Goal: Use online tool/utility: Utilize a website feature to perform a specific function

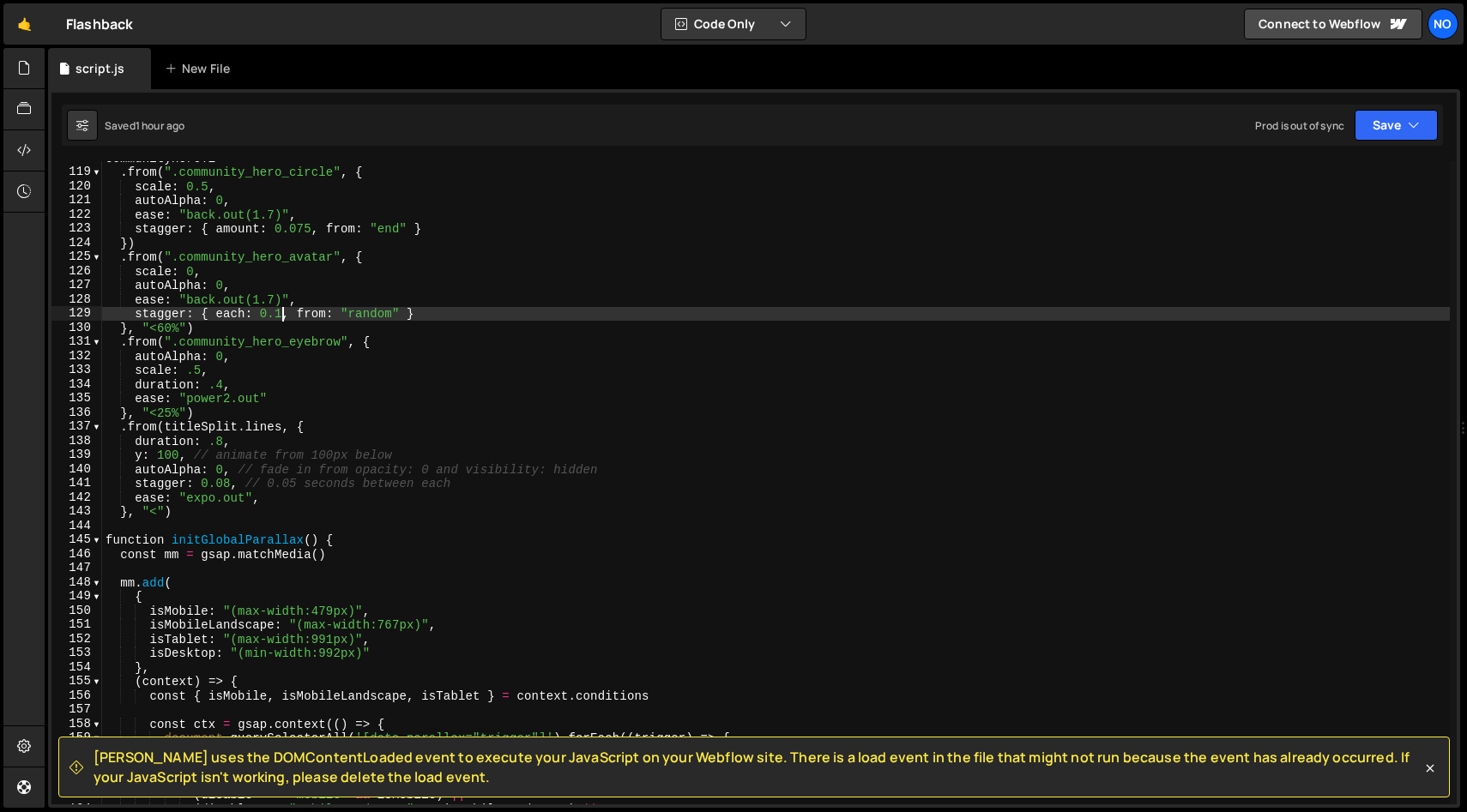
scroll to position [1673, 0]
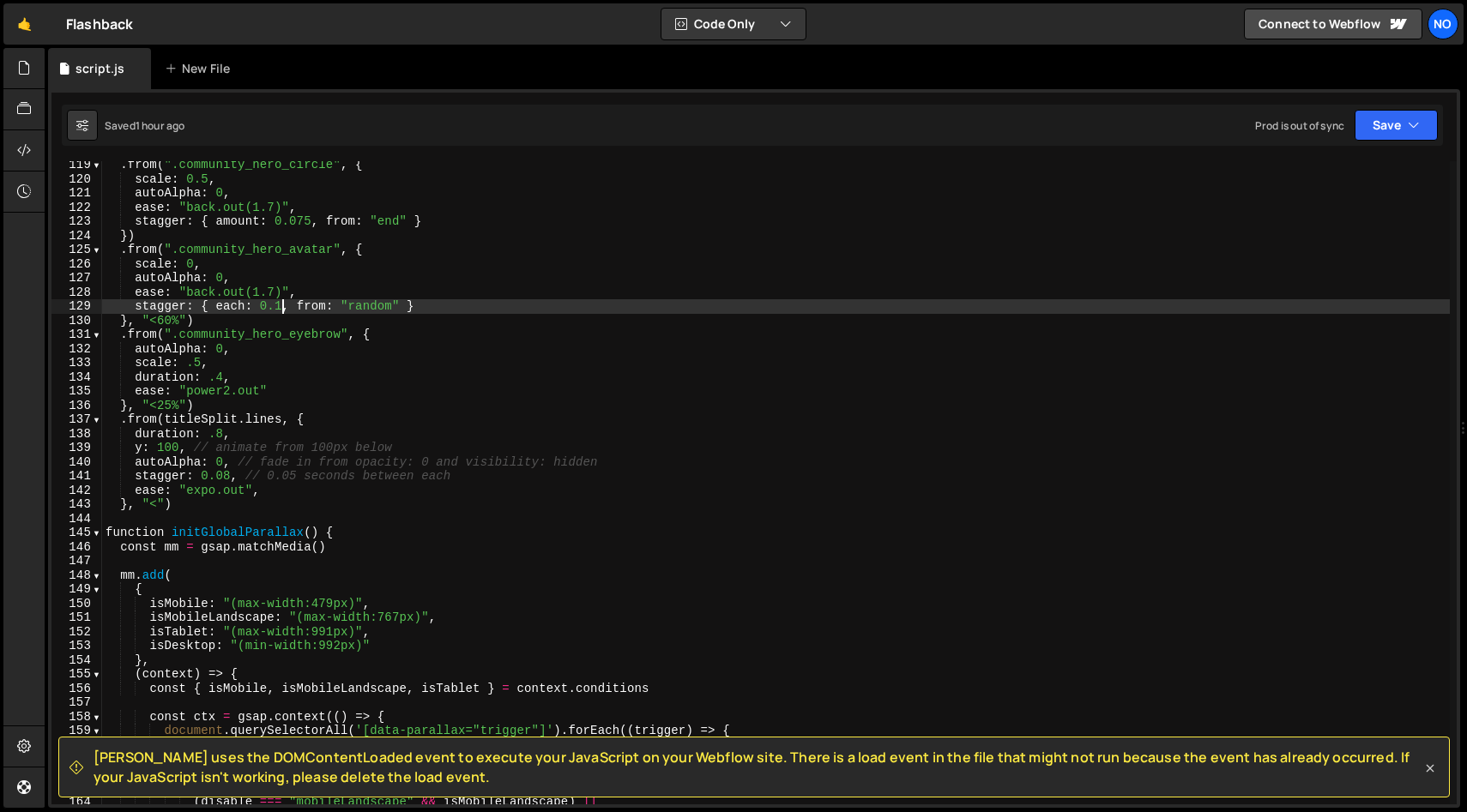
click at [1430, 771] on icon at bounding box center [1430, 768] width 17 height 17
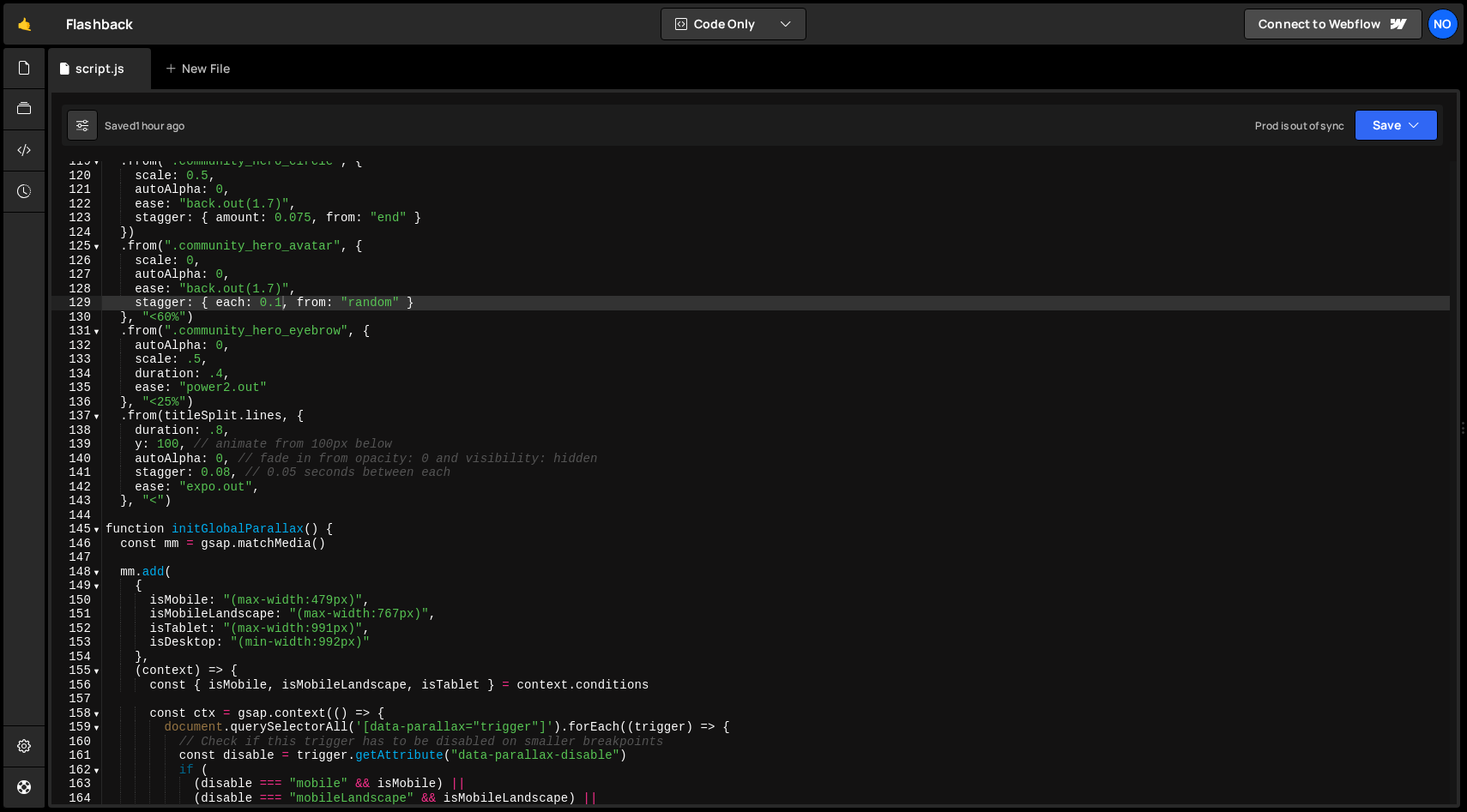
scroll to position [1686, 0]
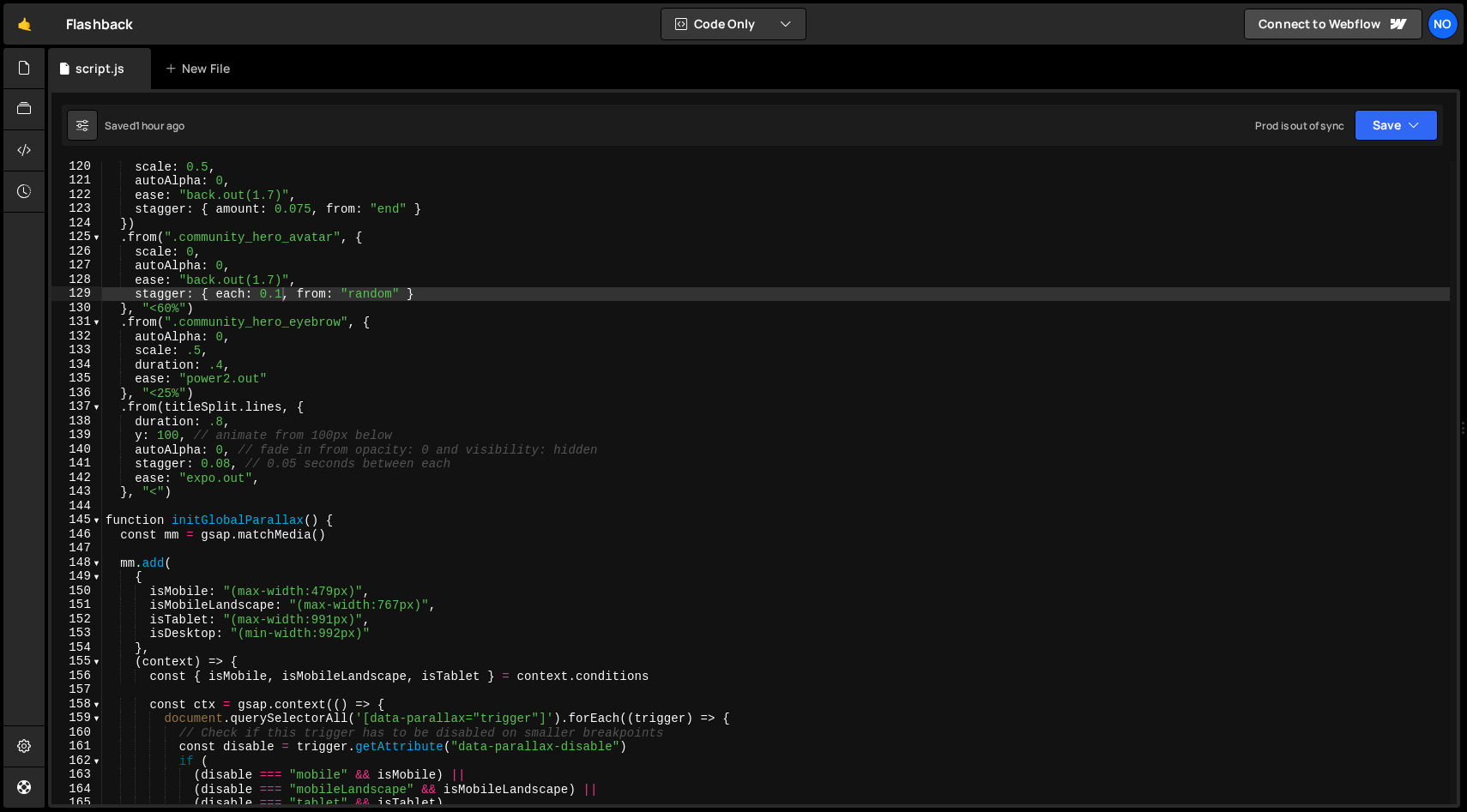
type textarea "}, "<")"
click at [182, 489] on div "scale : 0.5 , autoAlpha : 0 , ease : "back.out(1.7)" , stagger : { amount : 0.0…" at bounding box center [777, 495] width 1348 height 671
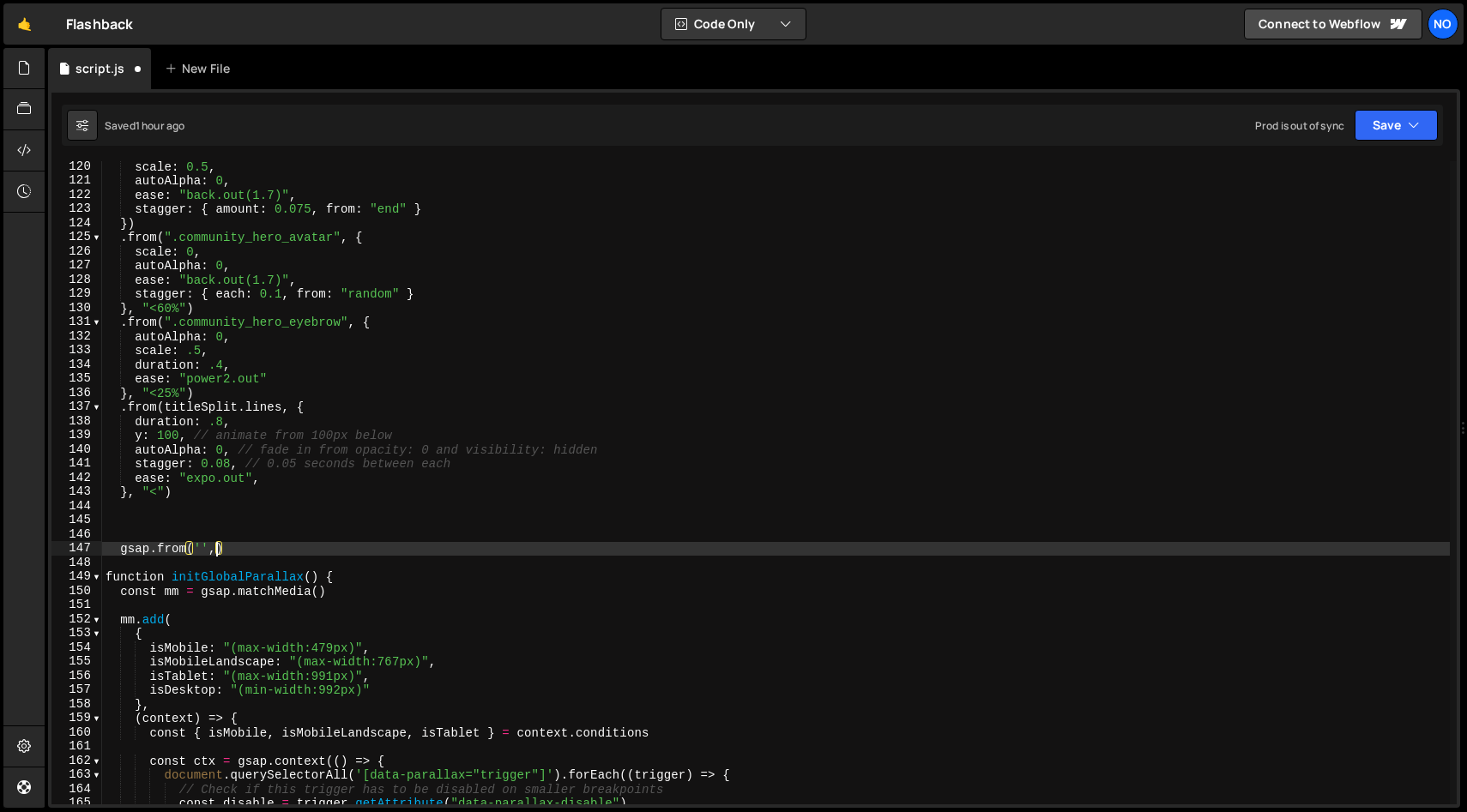
scroll to position [0, 8]
type textarea "gsap.from('', {)"
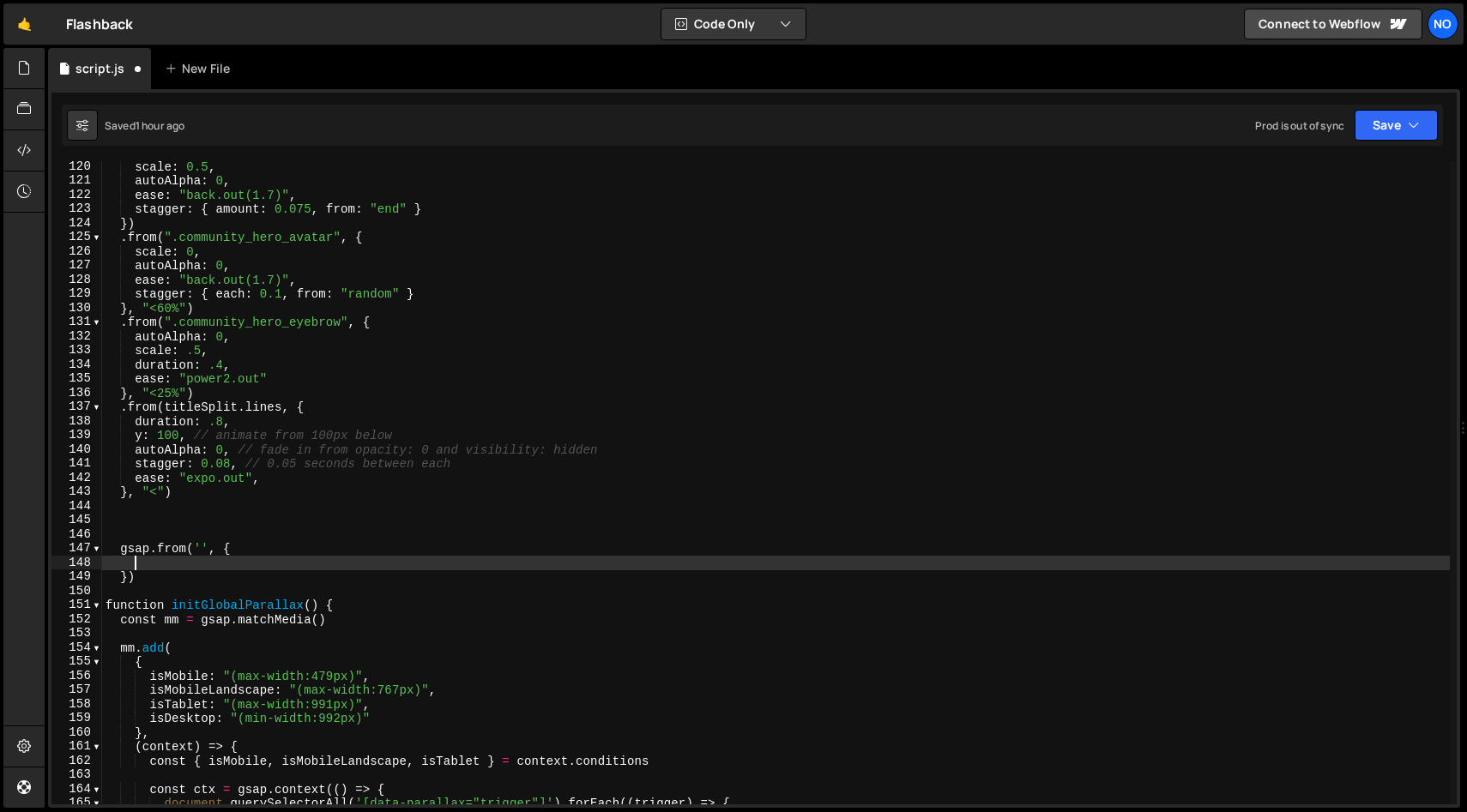
type textarea "gsap.from('', {"
type textarea "})"
click at [201, 546] on div "scale : 0.5 , autoAlpha : 0 , ease : "back.out(1.7)" , stagger : { amount : 0.0…" at bounding box center [777, 495] width 1348 height 671
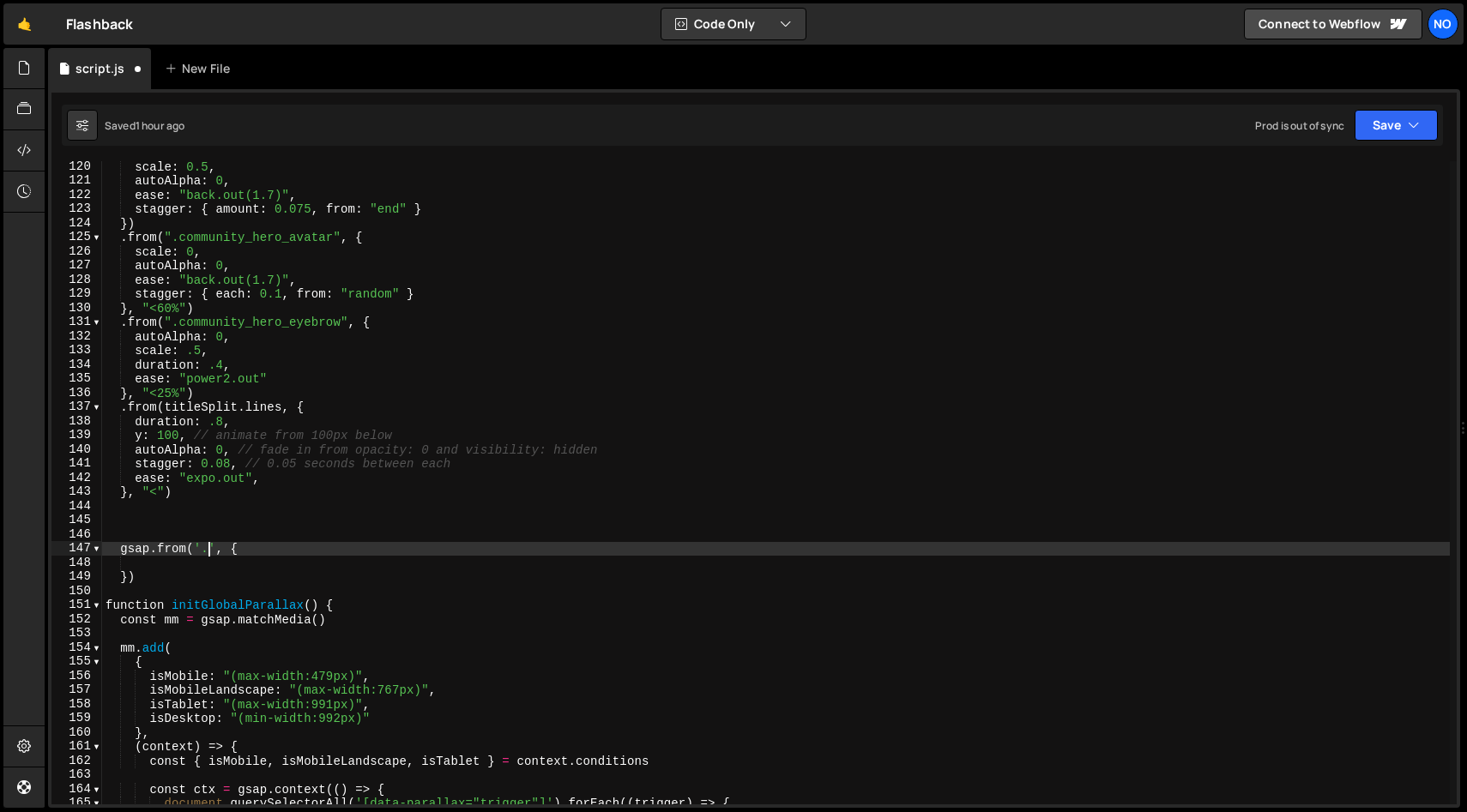
scroll to position [0, 7]
paste textarea "ambassadors_icon"
type textarea "gsap.from('.ambassadors_icon', {"
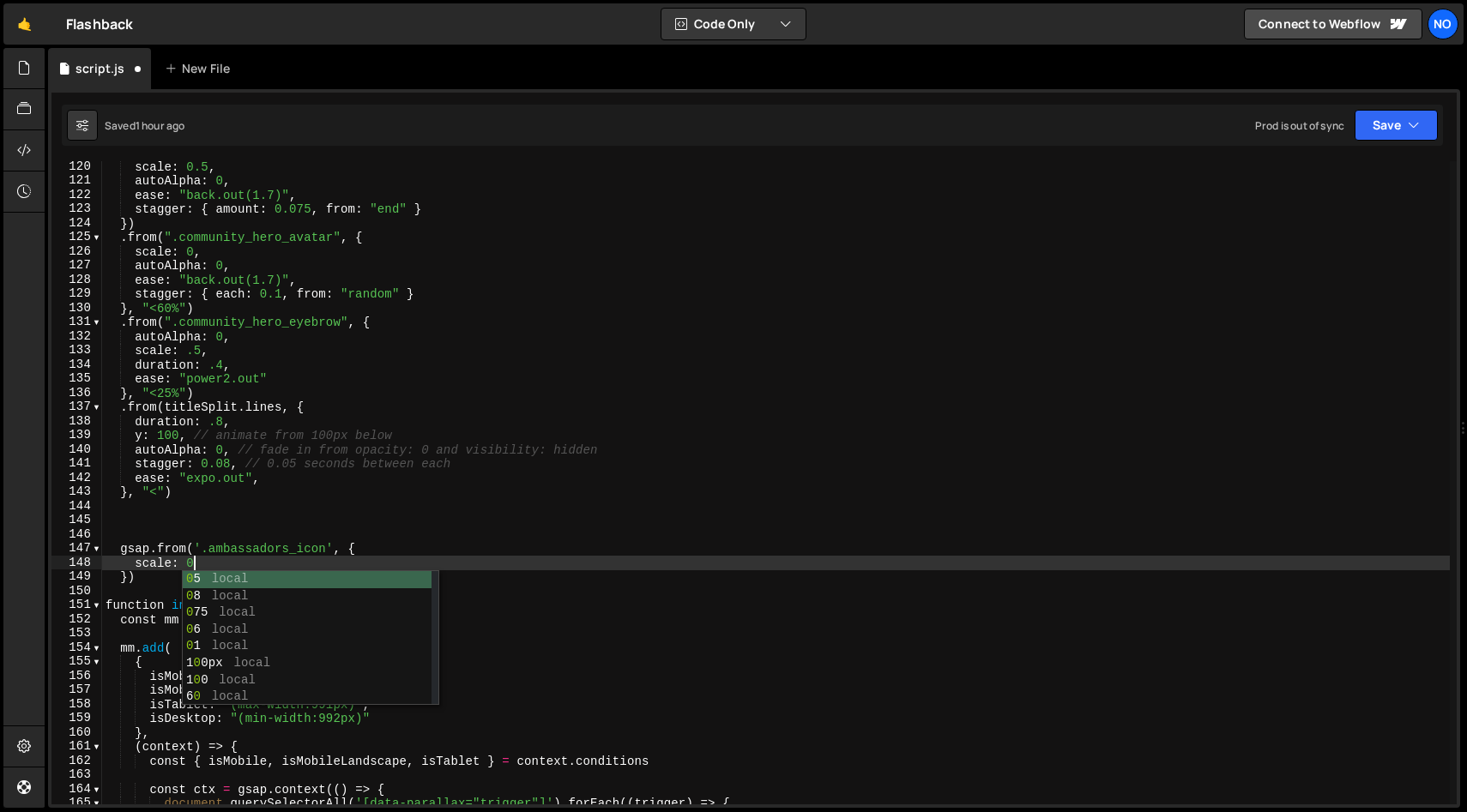
scroll to position [0, 5]
type textarea "scale: 0,"
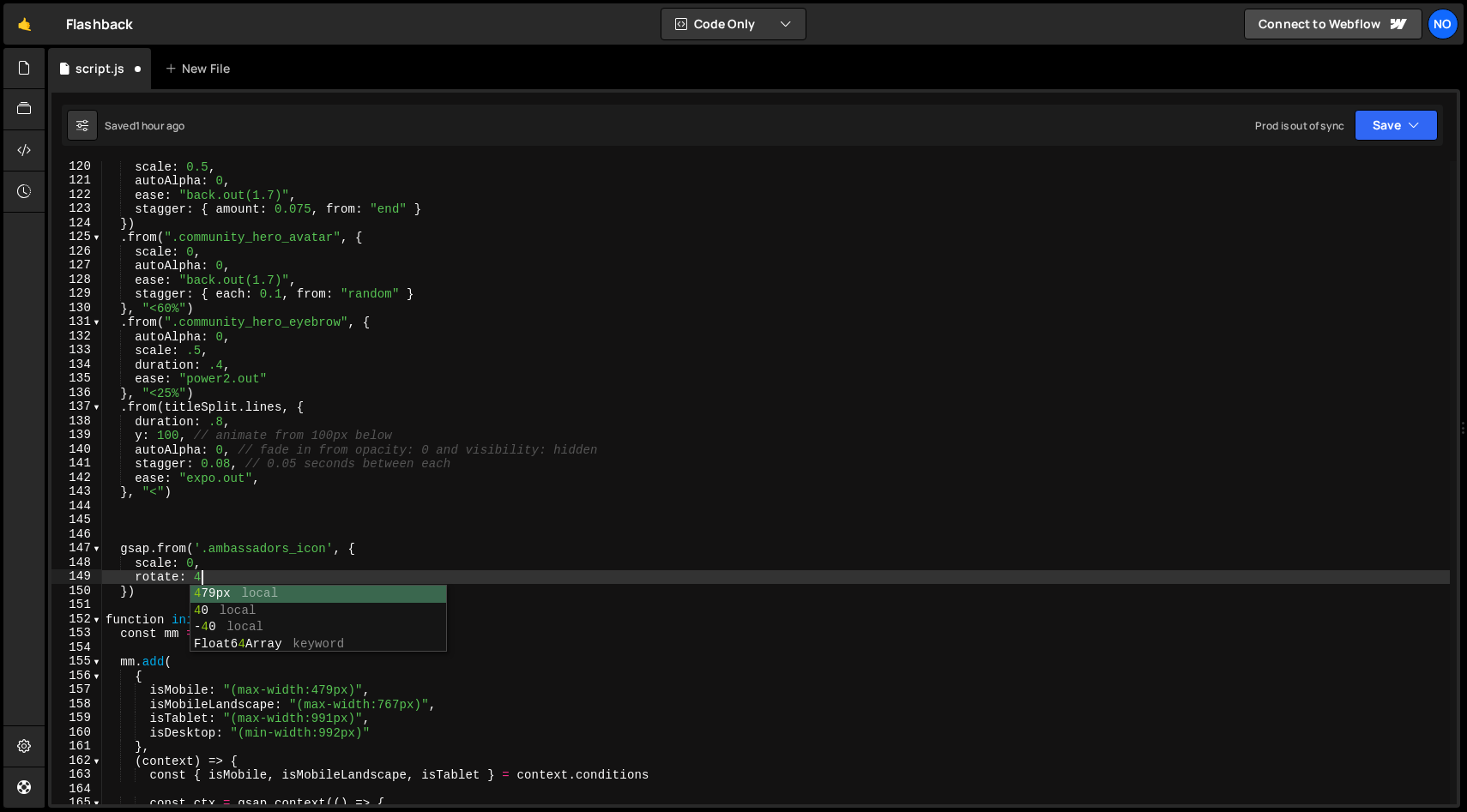
scroll to position [0, 6]
type textarea "rotate: 45,"
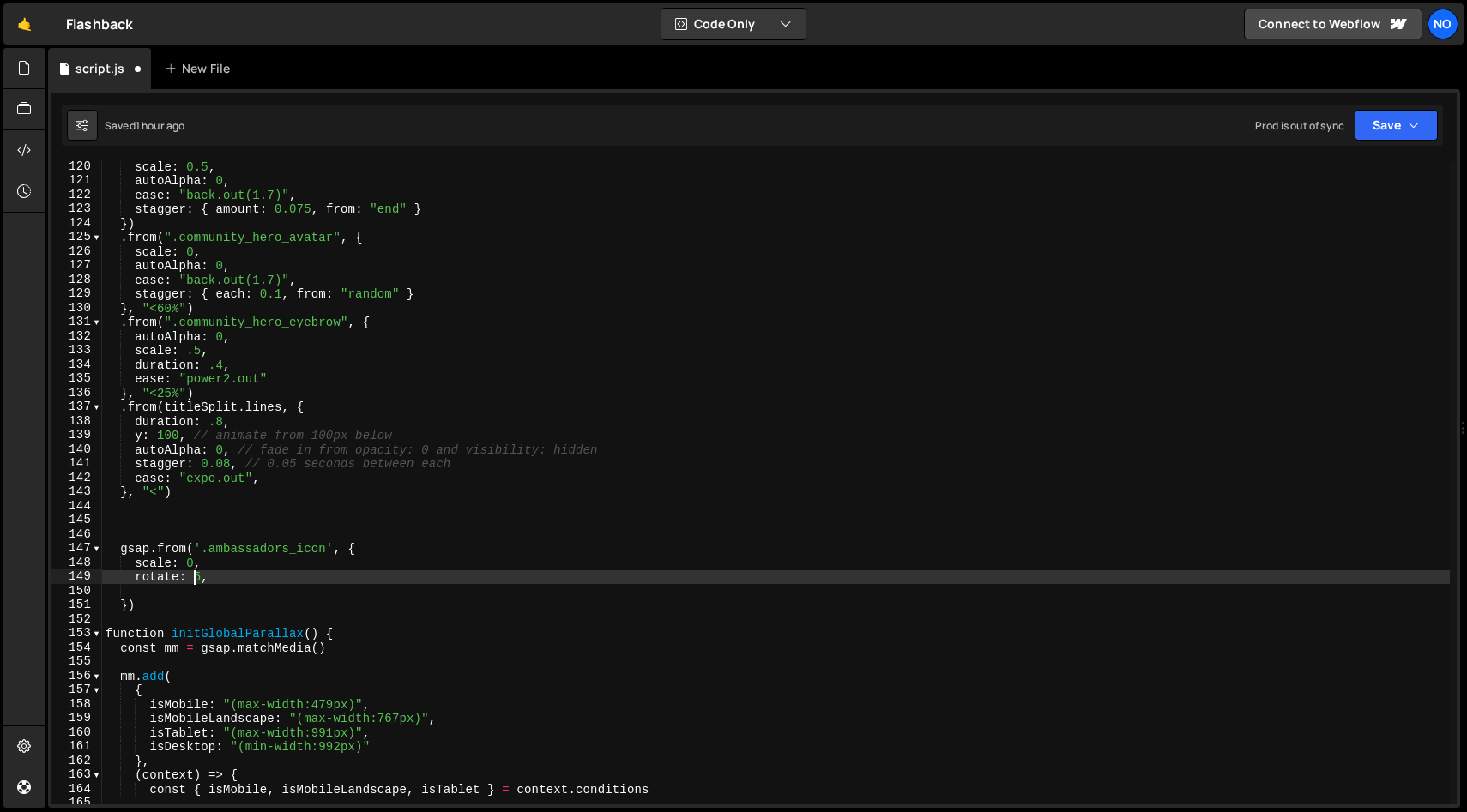
type textarea "rotate: 15,"
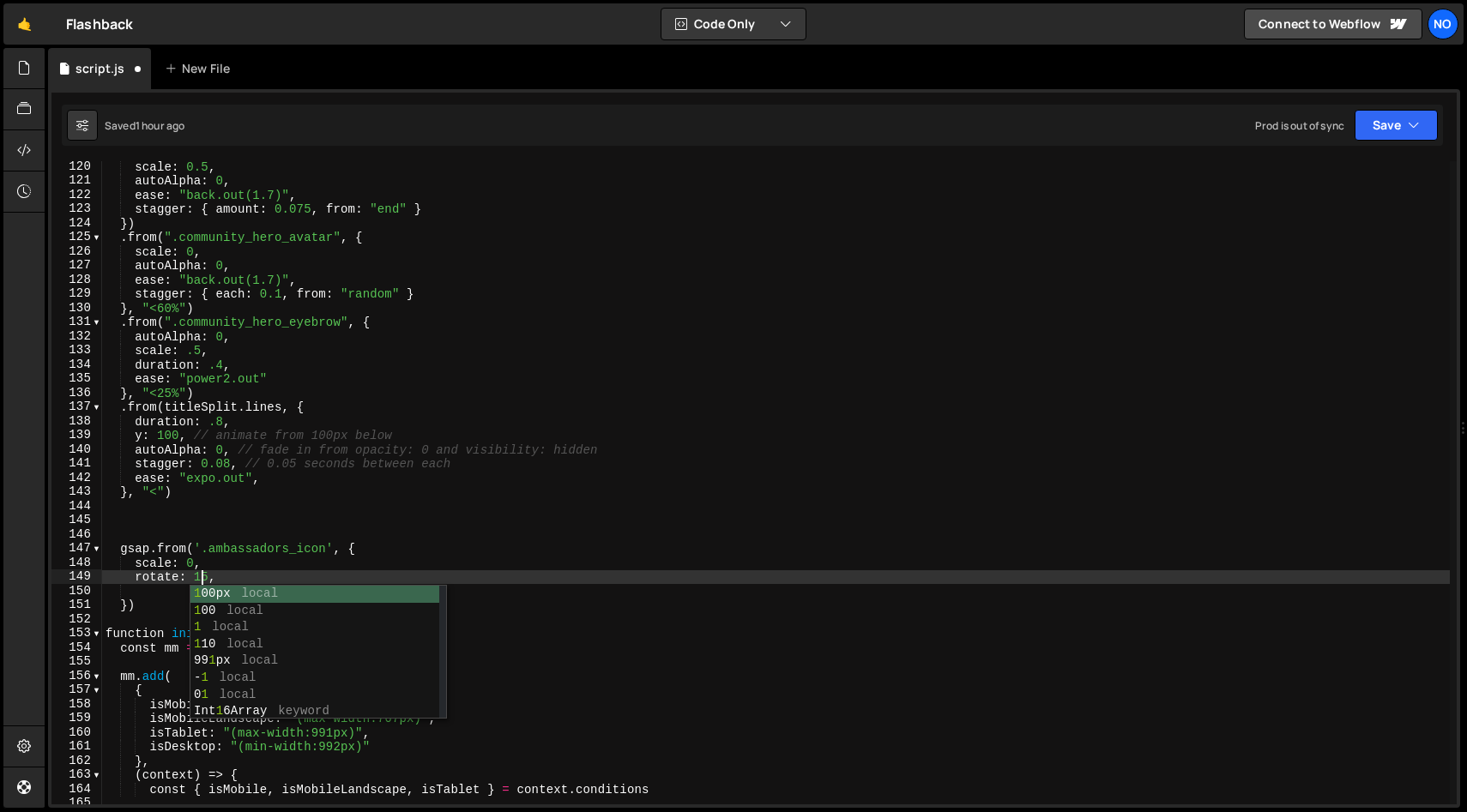
scroll to position [0, 6]
click at [142, 596] on div "scale : 0.5 , autoAlpha : 0 , ease : "back.out(1.7)" , stagger : { amount : 0.0…" at bounding box center [777, 495] width 1348 height 671
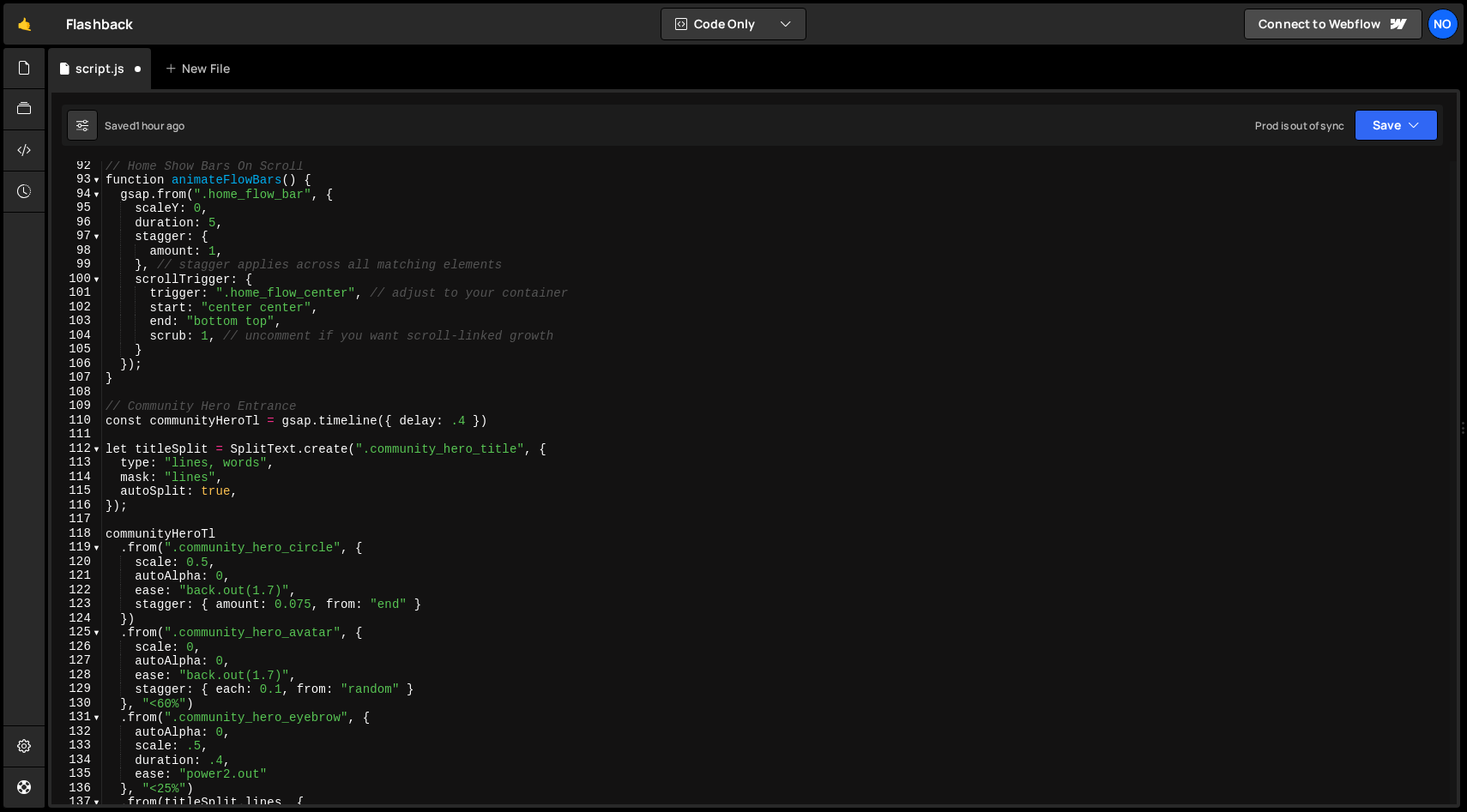
scroll to position [1289, 0]
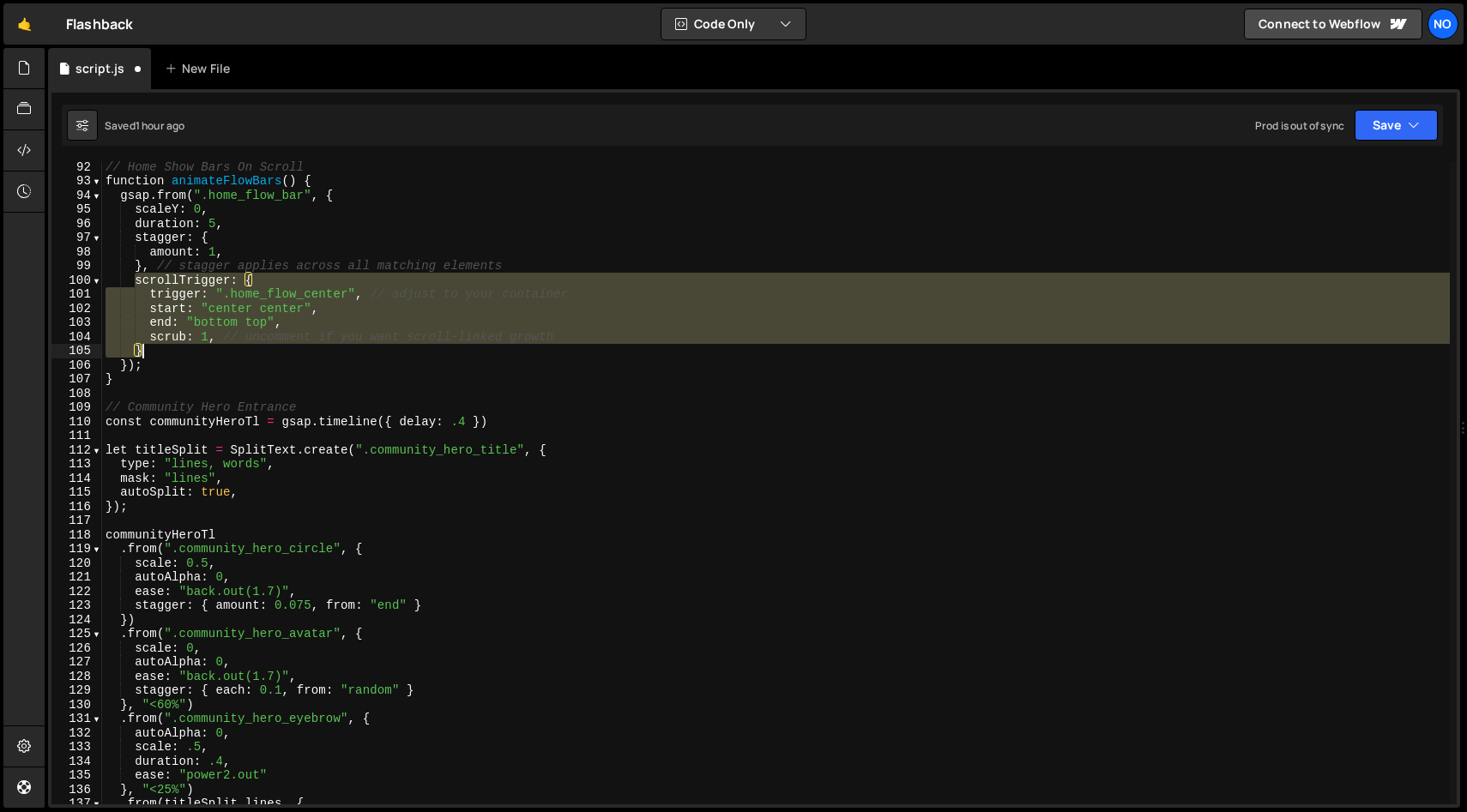
drag, startPoint x: 136, startPoint y: 281, endPoint x: 151, endPoint y: 346, distance: 66.7
click at [151, 346] on div "// Home Show Bars On Scroll function animateFlowBars ( ) { gsap . from ( ".home…" at bounding box center [777, 495] width 1348 height 671
type textarea "scrub: 1, // uncomment if you want scroll-linked growth }"
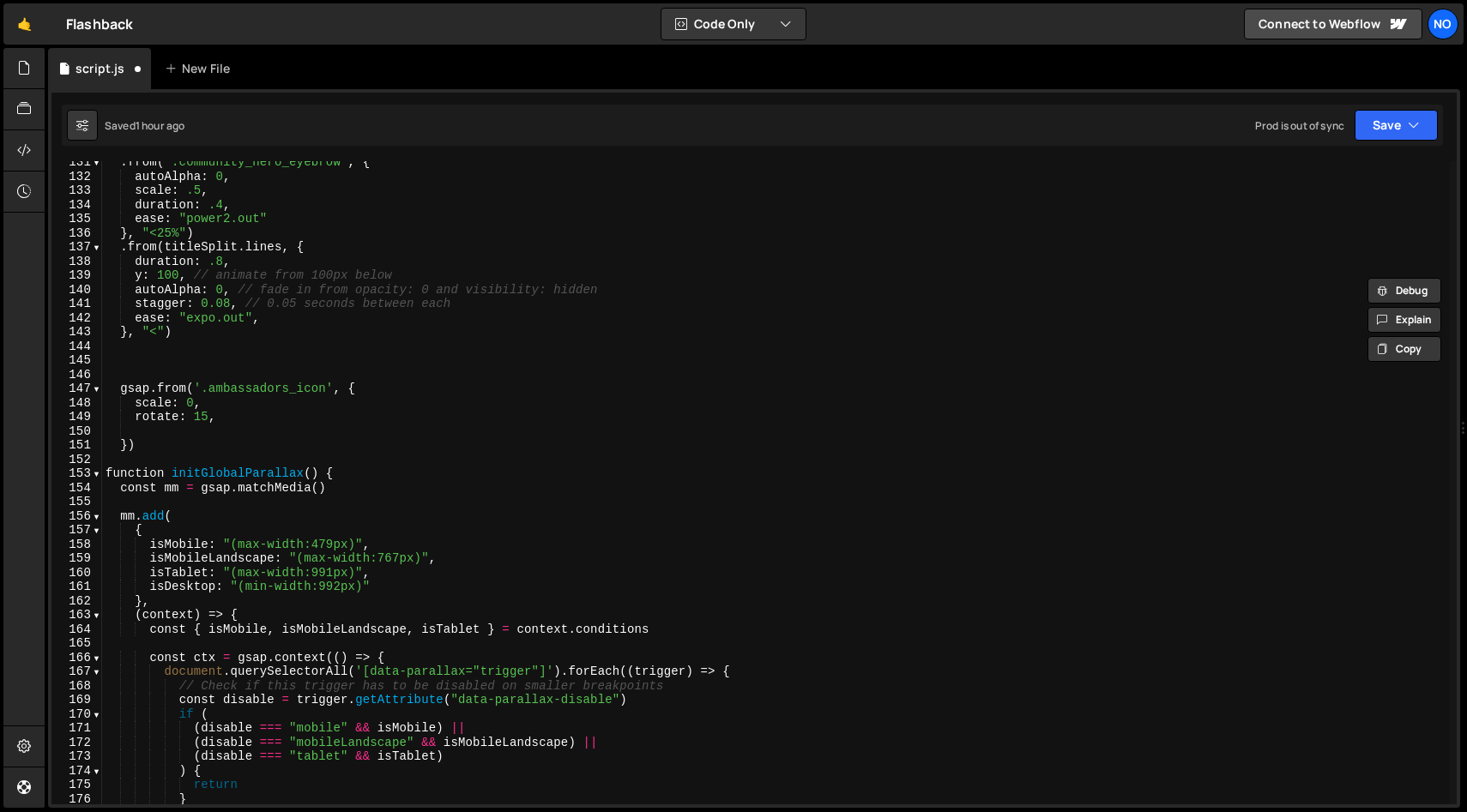
scroll to position [1909, 0]
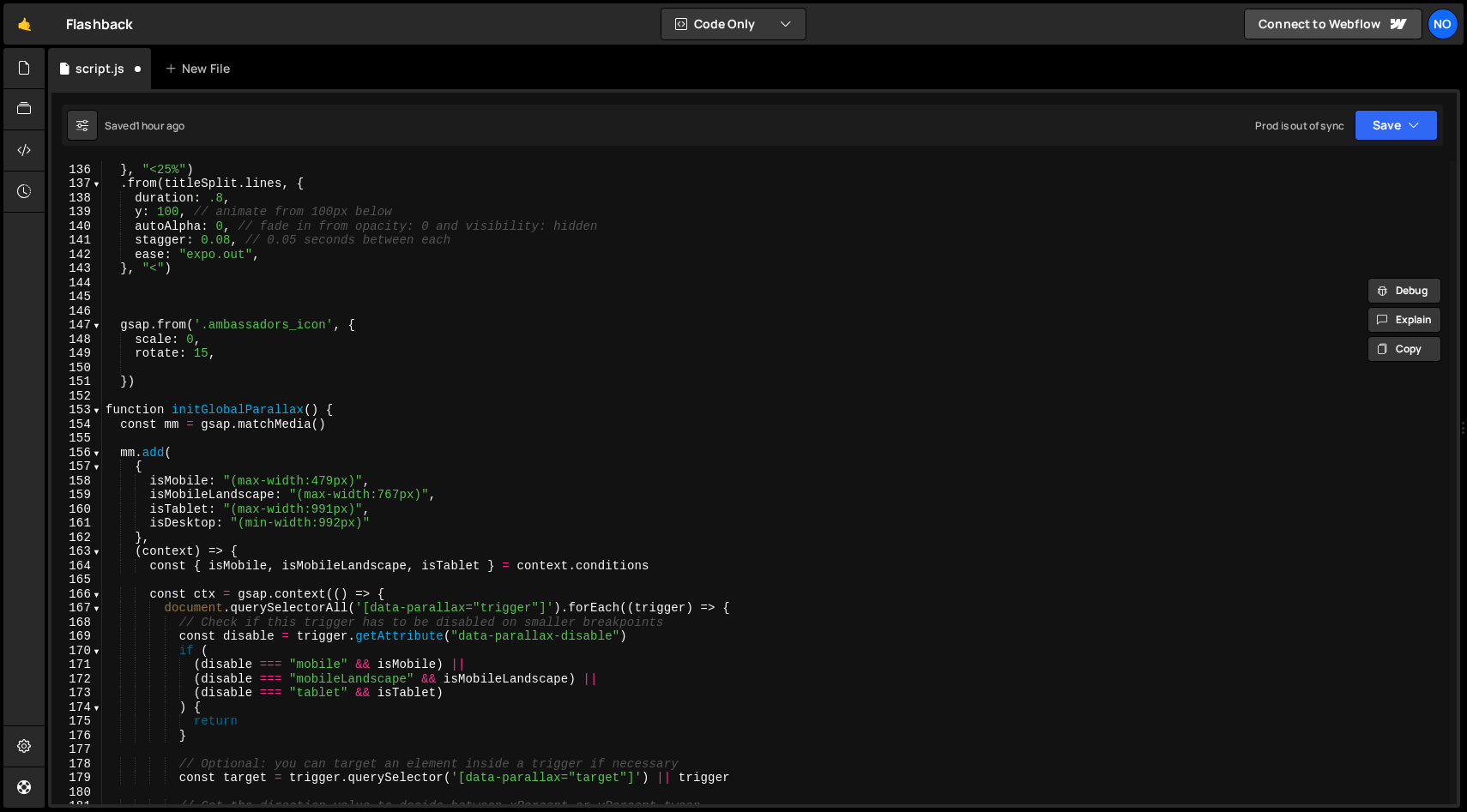
click at [246, 371] on div "ease : "power2.out" } , "<25%" ) . from ( titleSplit . lines , { duration : .8 …" at bounding box center [777, 483] width 1348 height 671
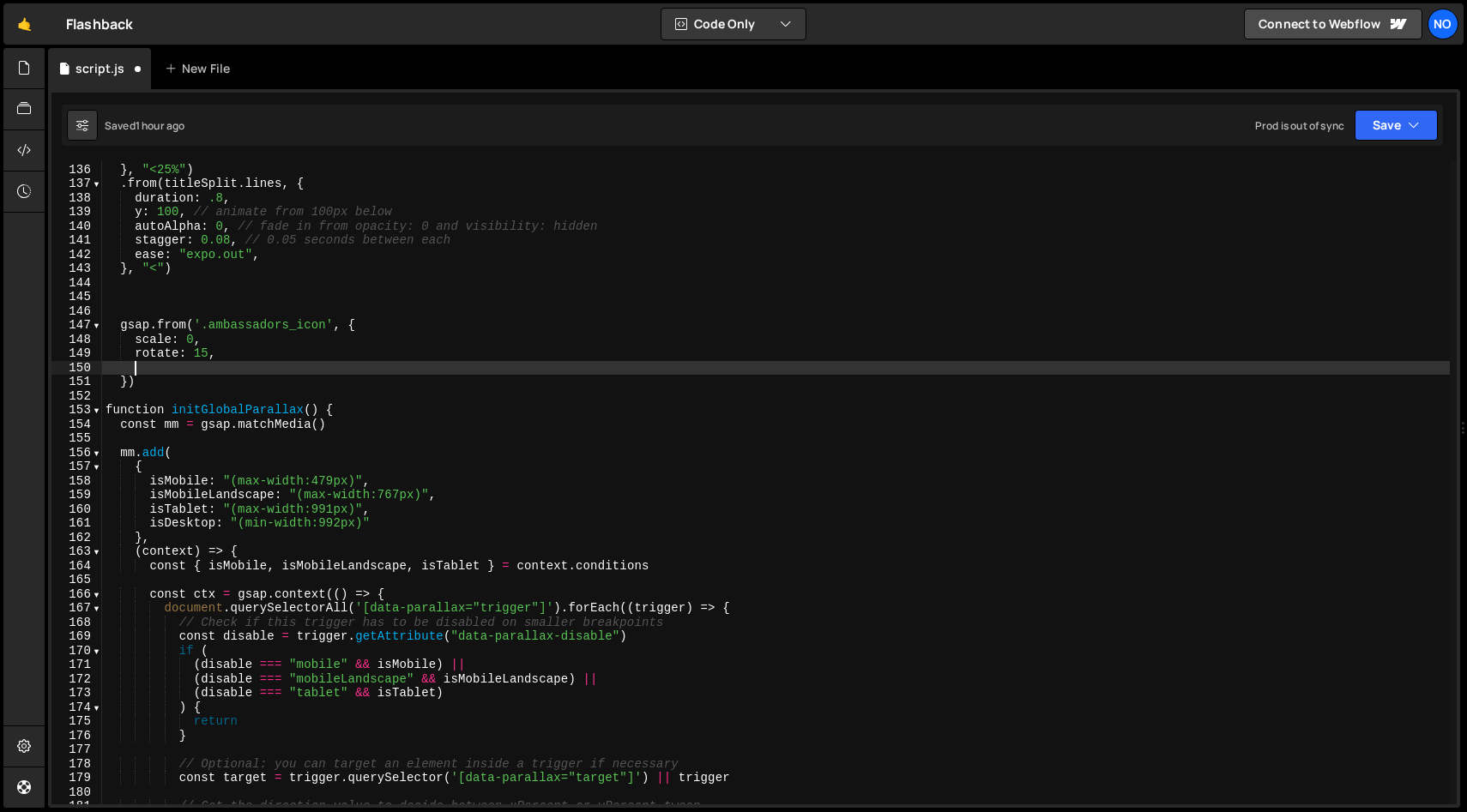
paste textarea "}"
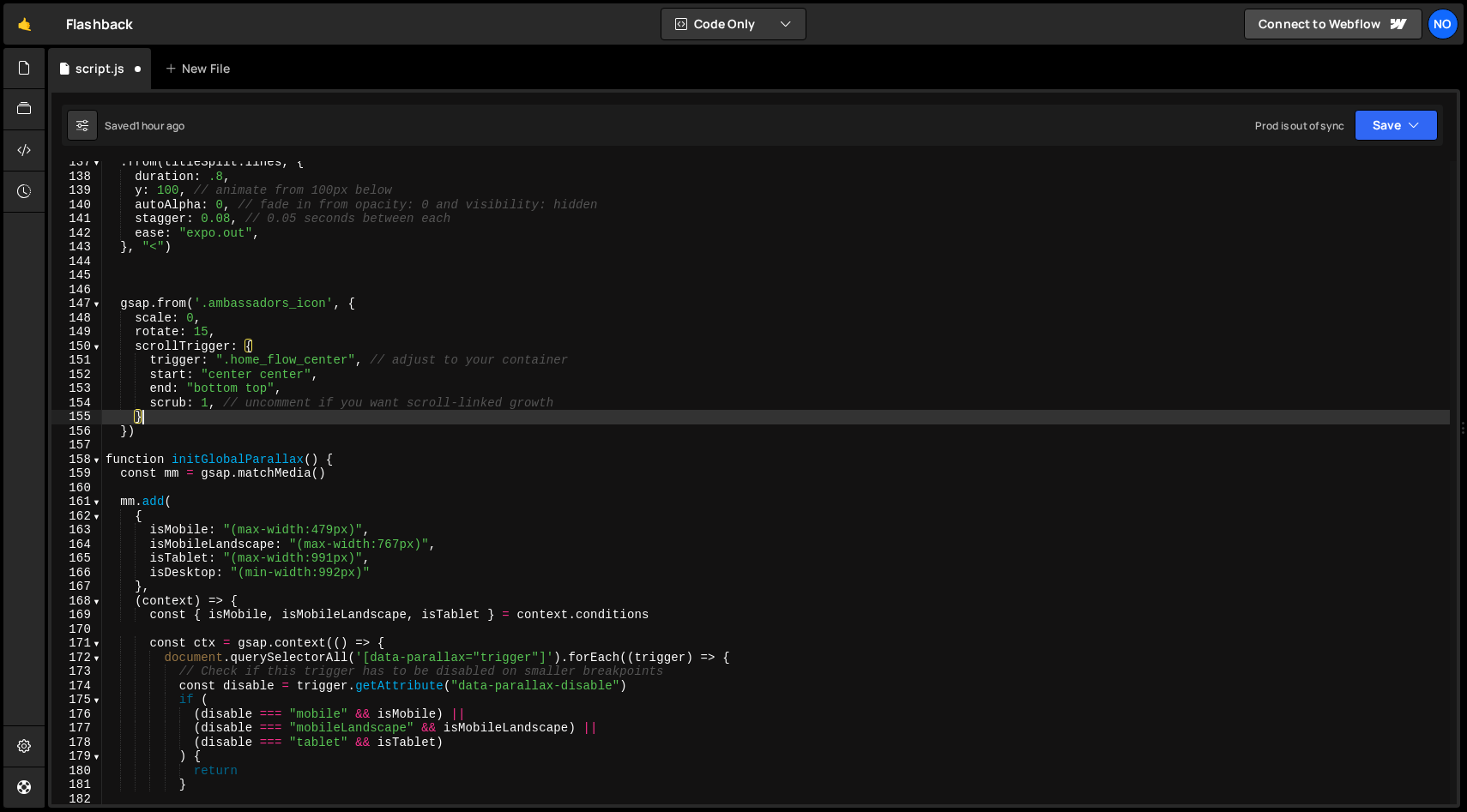
scroll to position [1931, 0]
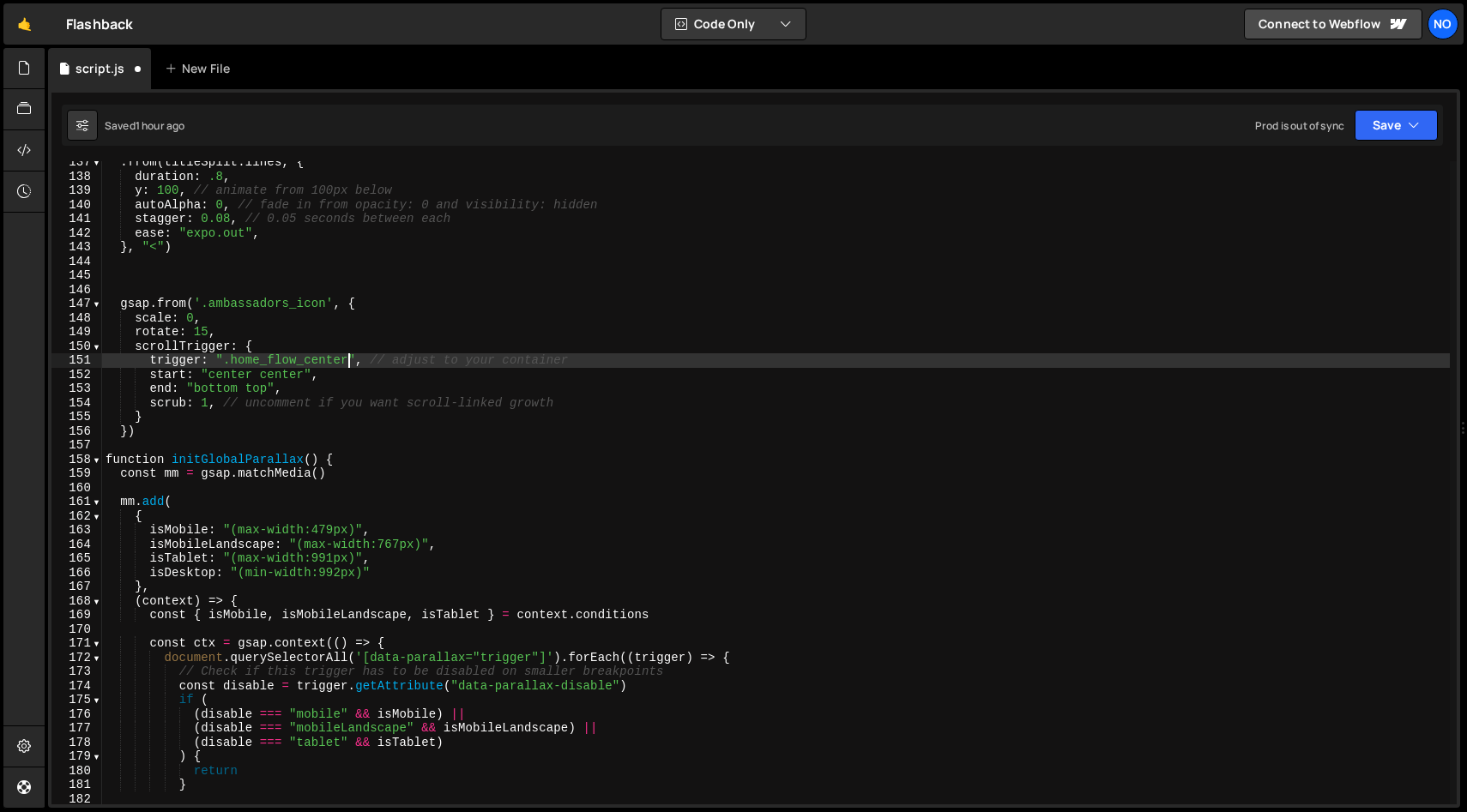
click at [349, 359] on div ". from ( titleSplit . lines , { duration : .8 , y : 100 , // animate from 100px…" at bounding box center [777, 490] width 1348 height 671
click at [233, 359] on div ". from ( titleSplit . lines , { duration : .8 , y : 100 , // animate from 100px…" at bounding box center [777, 490] width 1348 height 671
paste textarea "ambassadors_wrap"
click at [361, 376] on div ". from ( titleSplit . lines , { duration : .8 , y : 100 , // animate from 100px…" at bounding box center [777, 490] width 1348 height 671
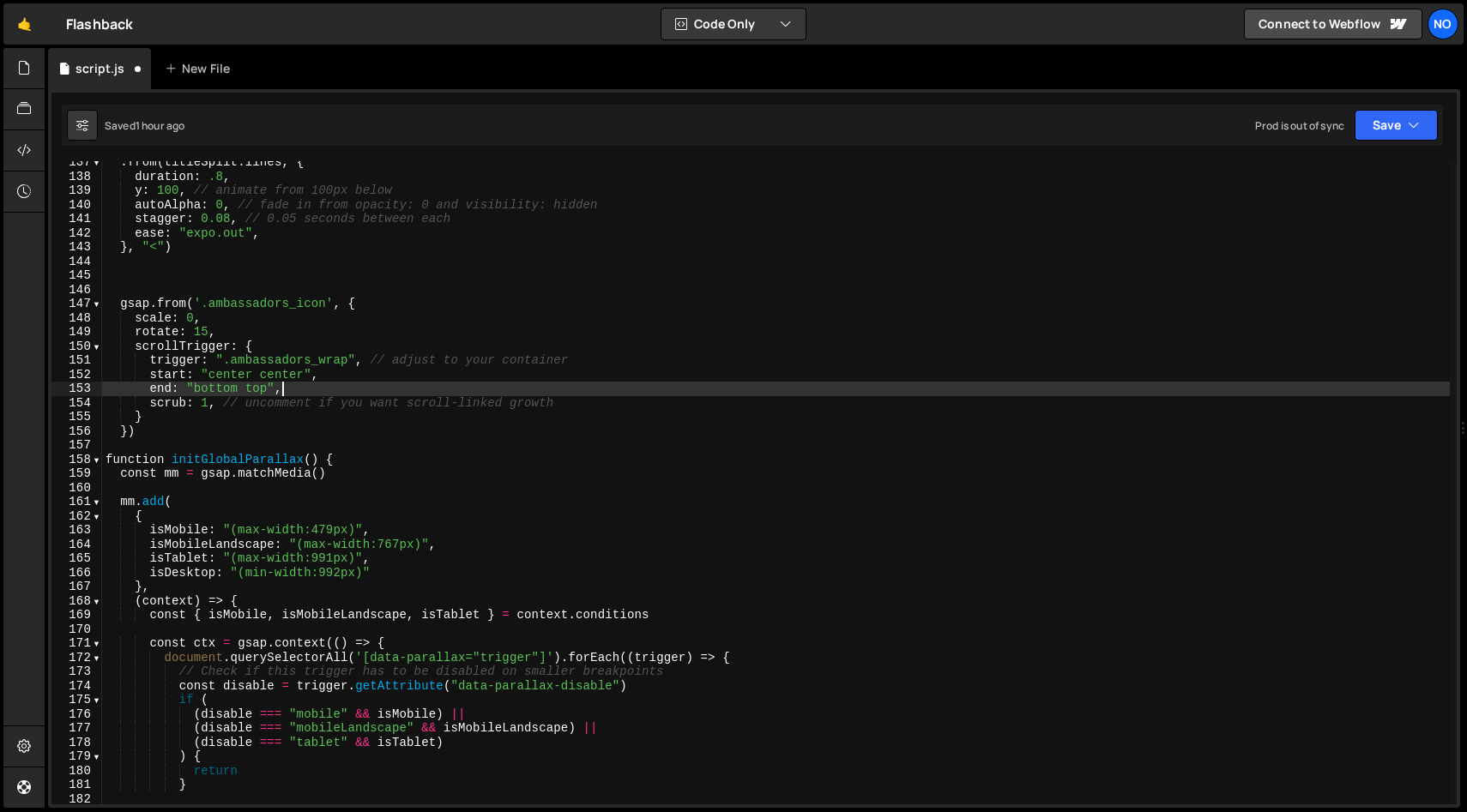
click at [313, 383] on div ". from ( titleSplit . lines , { duration : .8 , y : 100 , // animate from 100px…" at bounding box center [777, 490] width 1348 height 671
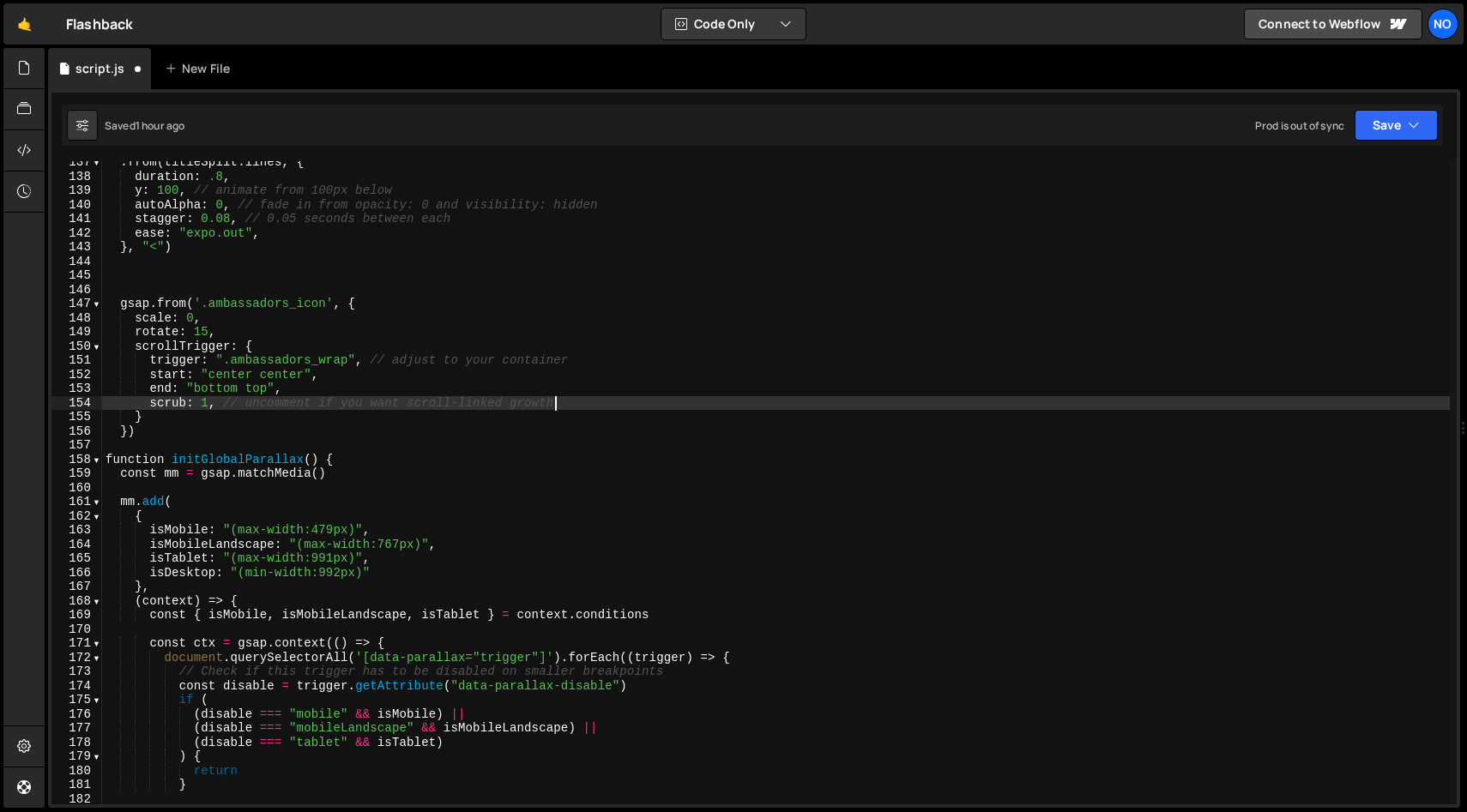
click at [563, 401] on div ". from ( titleSplit . lines , { duration : .8 , y : 100 , // animate from 100px…" at bounding box center [777, 490] width 1348 height 671
type textarea "scrub: 1, // uncomment if you want scroll-linked growth"
type textarea "end: "bottom top","
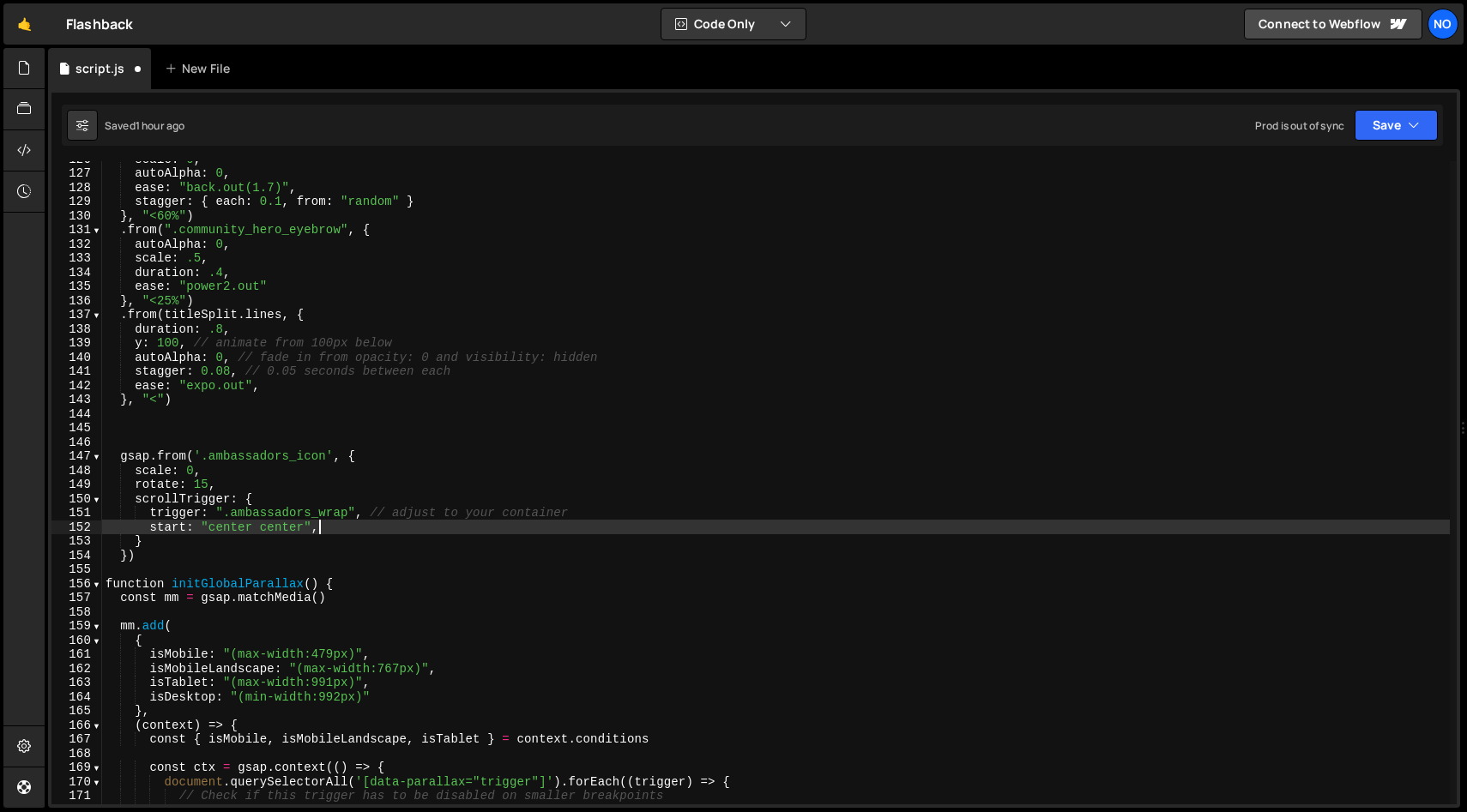
scroll to position [1790, 0]
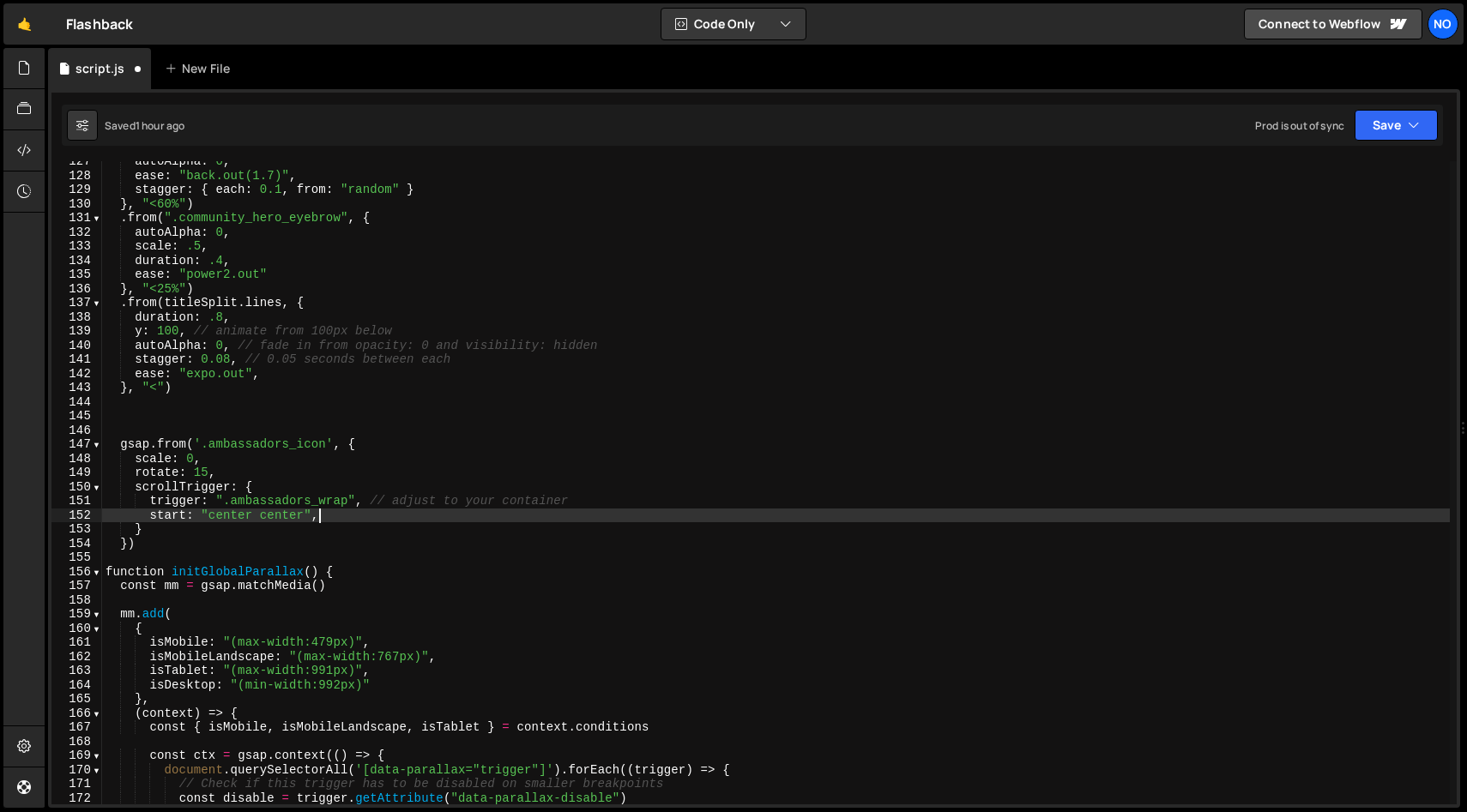
click at [230, 517] on div "autoAlpha : 0 , ease : "back.out(1.7)" , stagger : { each : 0.1 , from : "rando…" at bounding box center [777, 489] width 1348 height 671
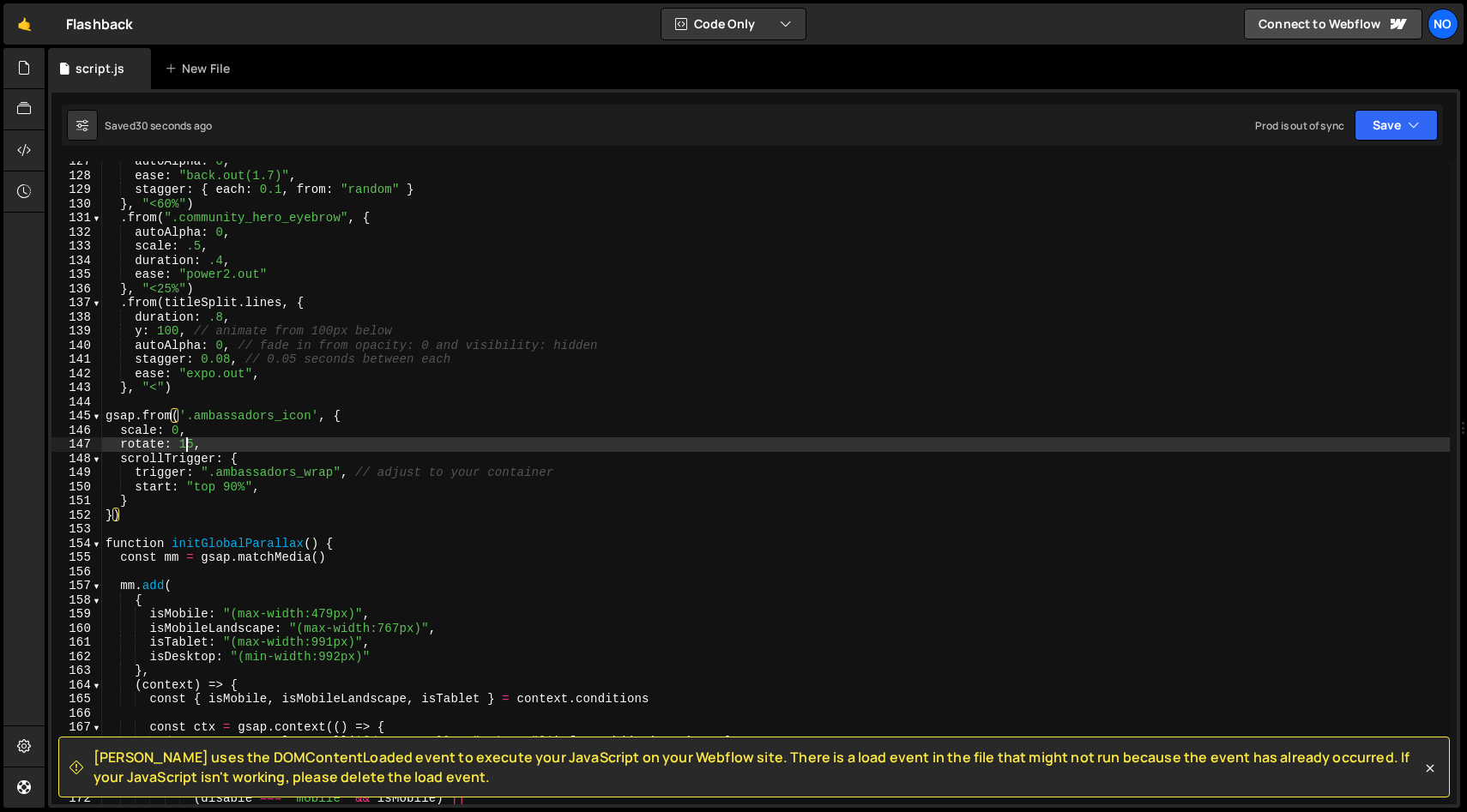
click at [185, 444] on div "autoAlpha : 0 , ease : "back.out(1.7)" , stagger : { each : 0.1 , from : "rando…" at bounding box center [777, 489] width 1348 height 671
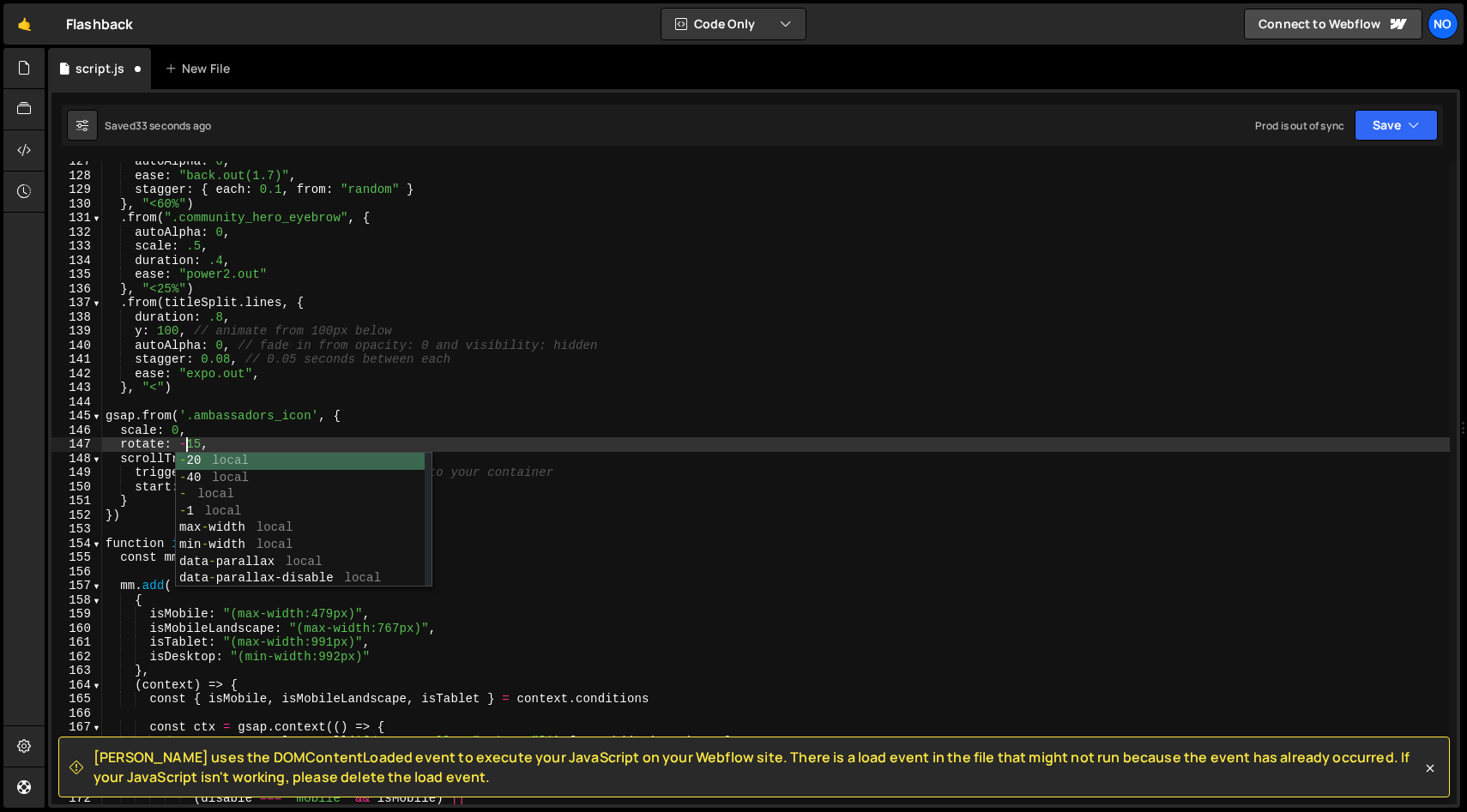
scroll to position [0, 5]
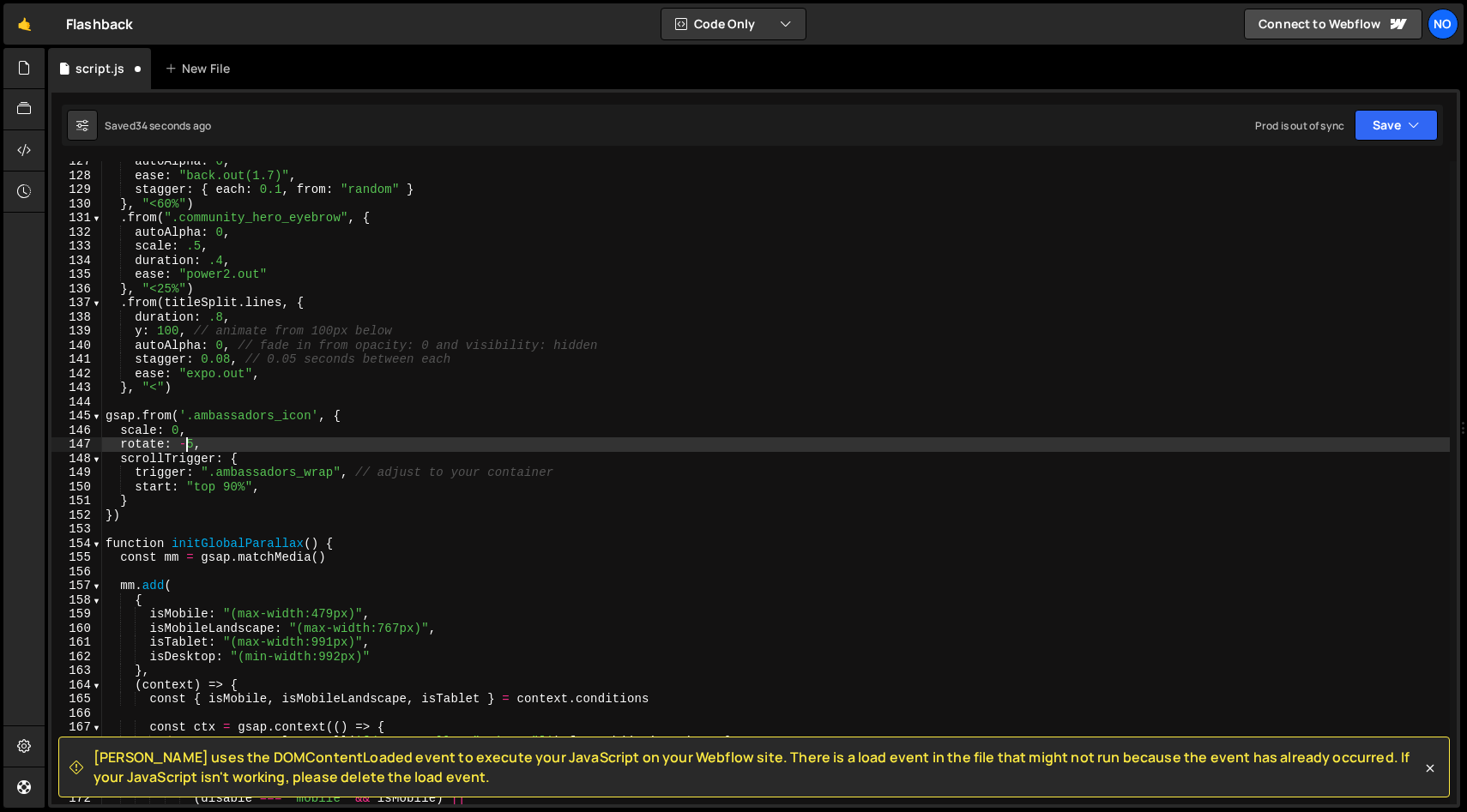
type textarea "rotate: -25,"
click at [255, 446] on div "autoAlpha : 0 , ease : "back.out(1.7)" , stagger : { each : 0.1 , from : "rando…" at bounding box center [777, 489] width 1348 height 671
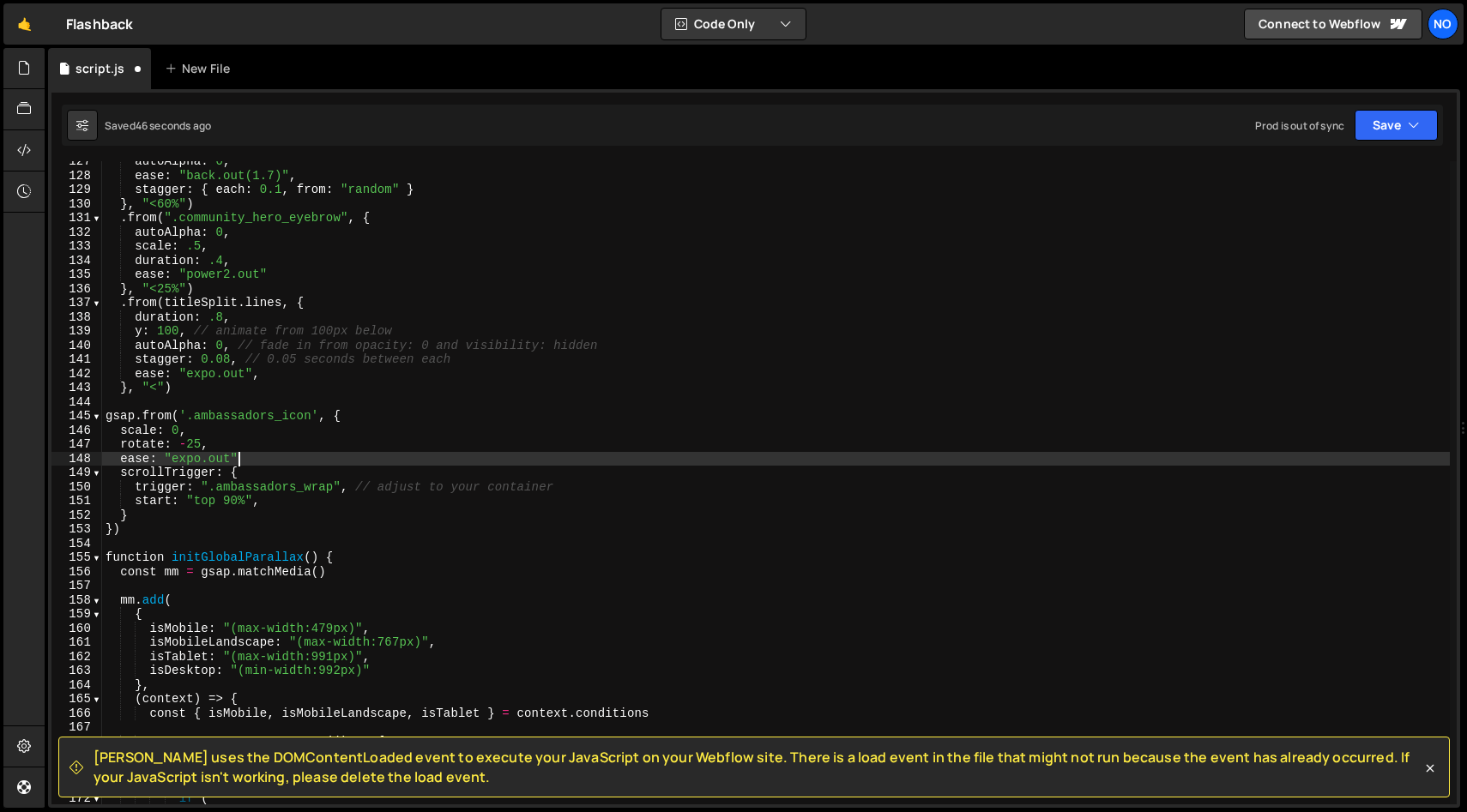
scroll to position [0, 9]
type textarea "ease: "expo.out","
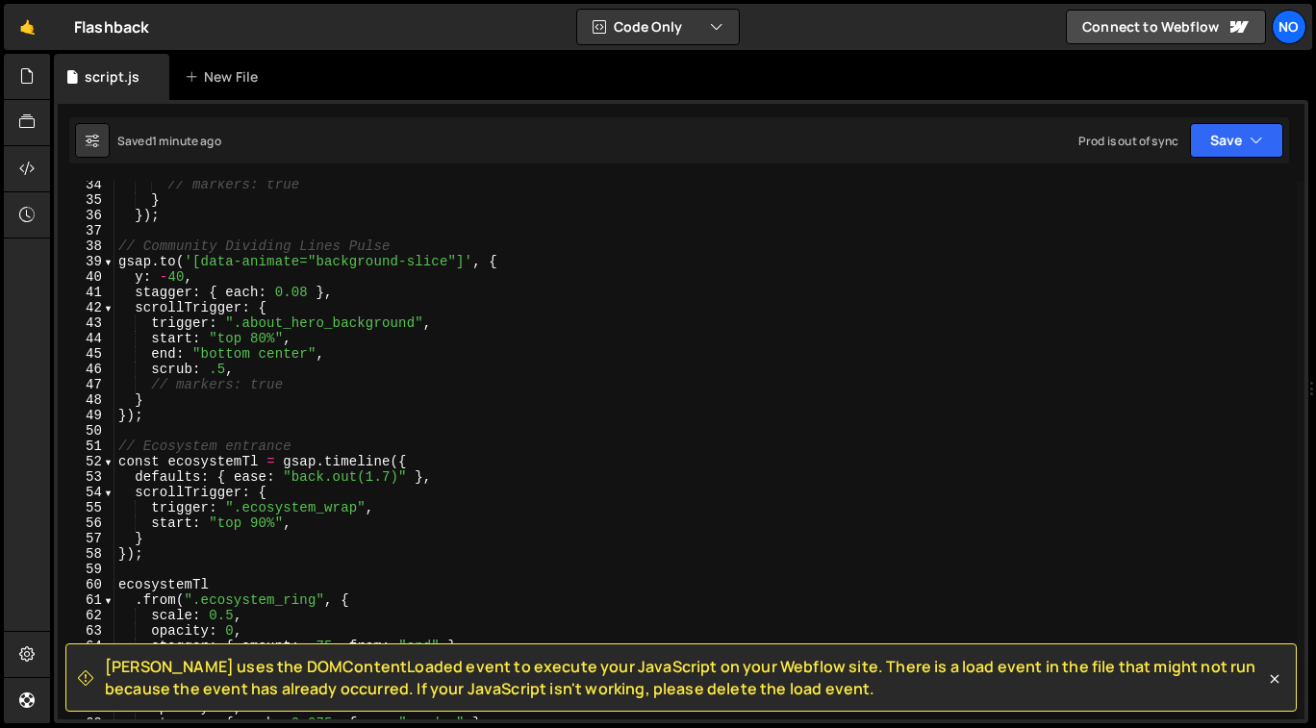
scroll to position [512, 0]
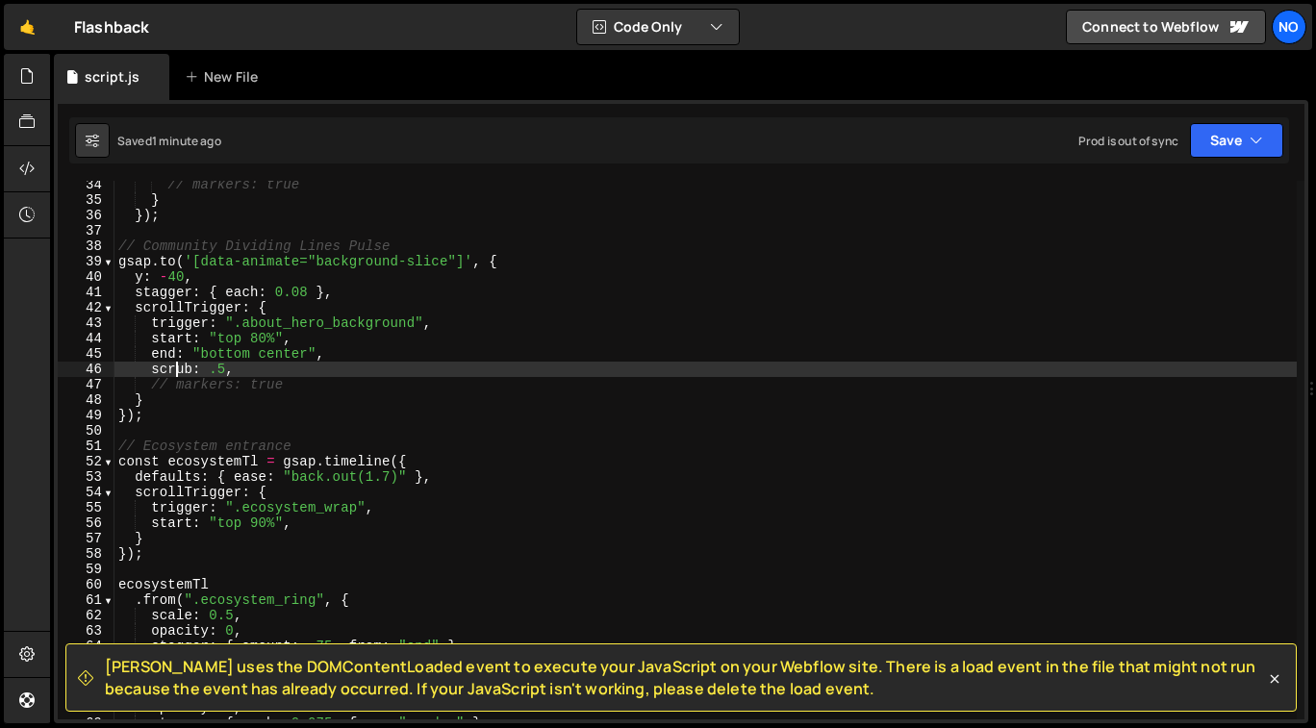
click at [175, 370] on div "// markers: true } }) ; // Community Dividing Lines Pulse gsap . to ( '[data-an…" at bounding box center [706, 462] width 1183 height 571
click at [258, 284] on div "// markers: true } }) ; // Community Dividing Lines Pulse gsap . to ( '[data-an…" at bounding box center [706, 462] width 1183 height 571
type textarea "y: -40,"
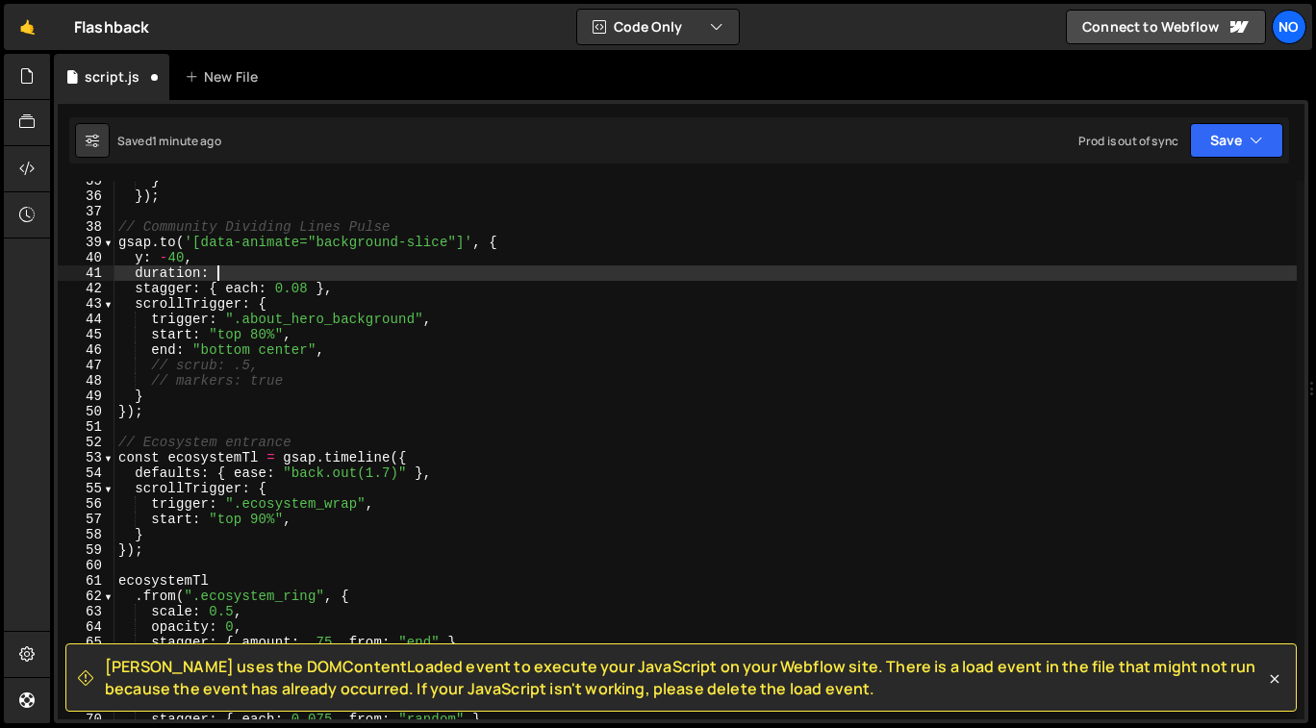
scroll to position [0, 6]
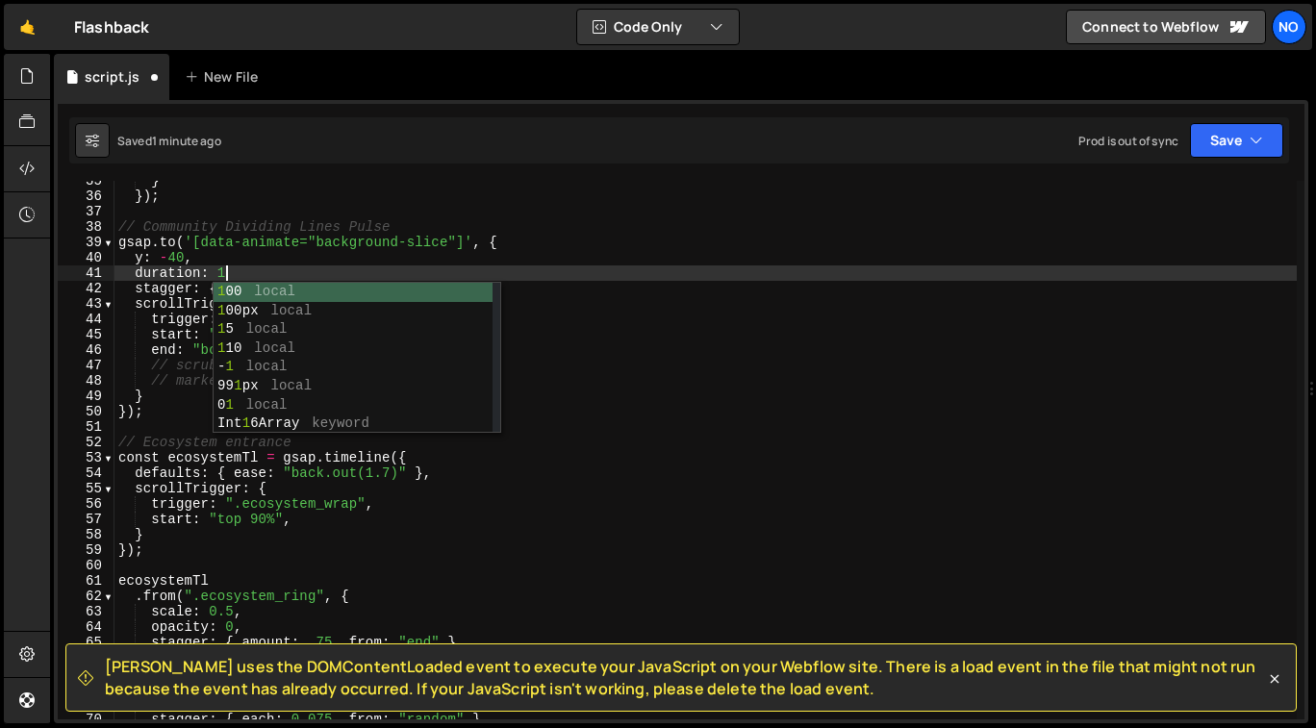
type textarea "duration: 1,"
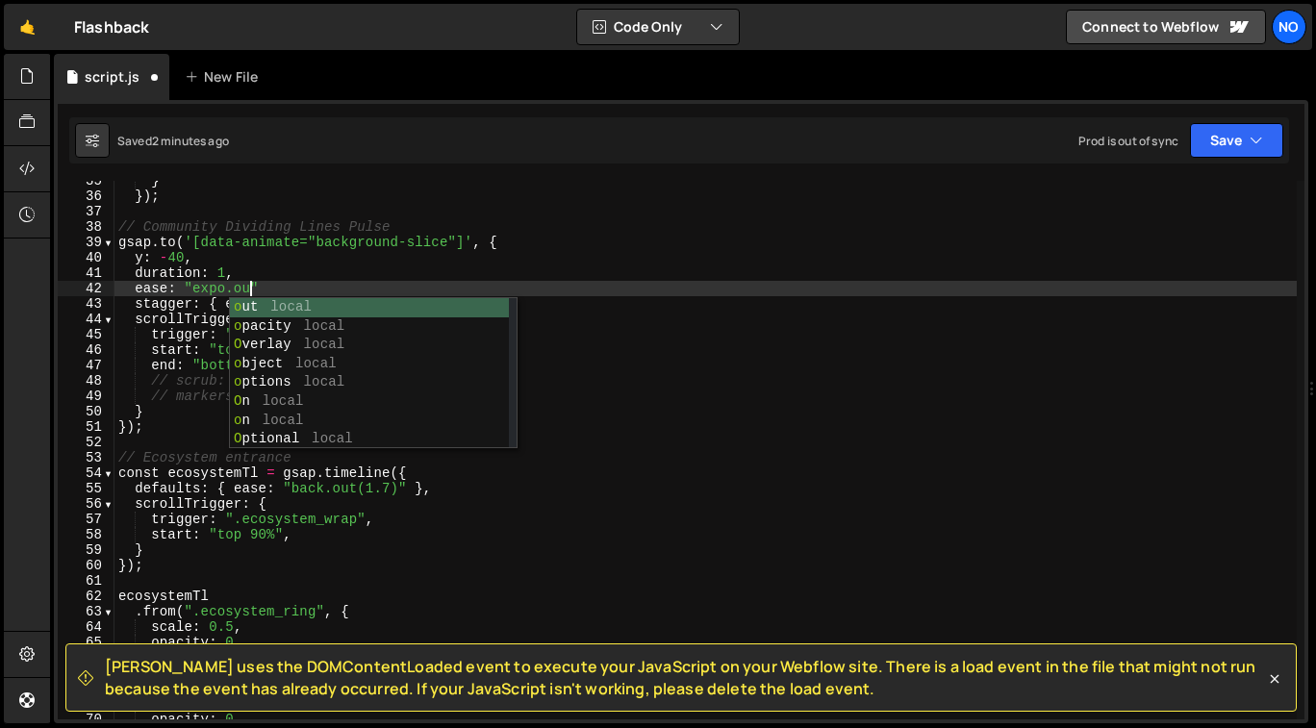
scroll to position [0, 9]
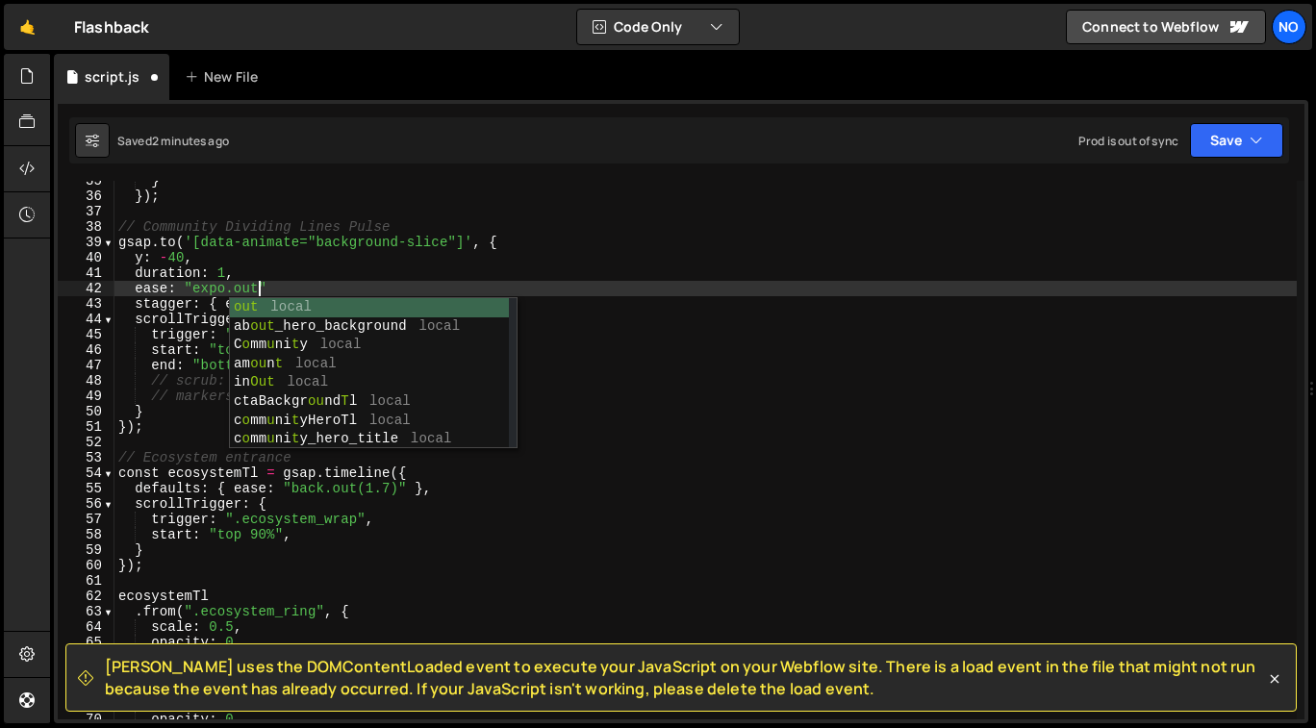
click at [167, 361] on div "} }) ; // Community Dividing Lines Pulse gsap . to ( '[data-animate="background…" at bounding box center [706, 458] width 1183 height 571
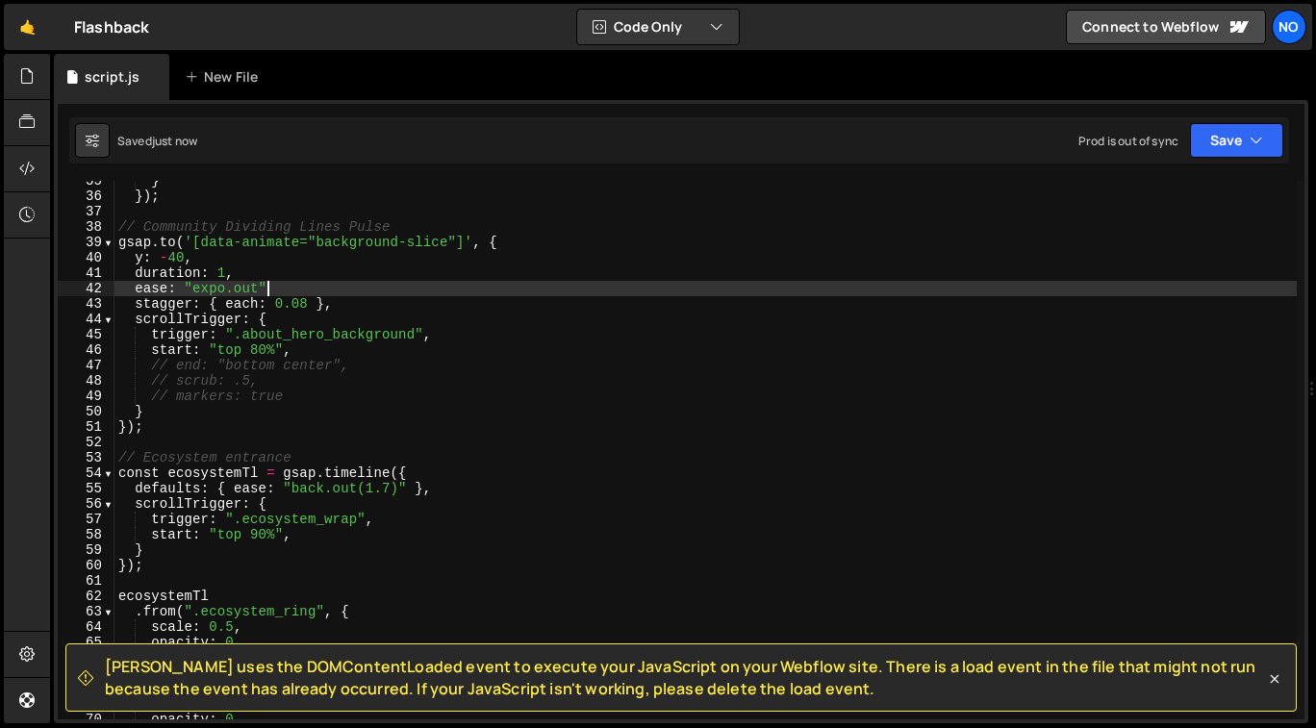
click at [302, 284] on div "} }) ; // Community Dividing Lines Pulse gsap . to ( '[data-animate="background…" at bounding box center [706, 458] width 1183 height 571
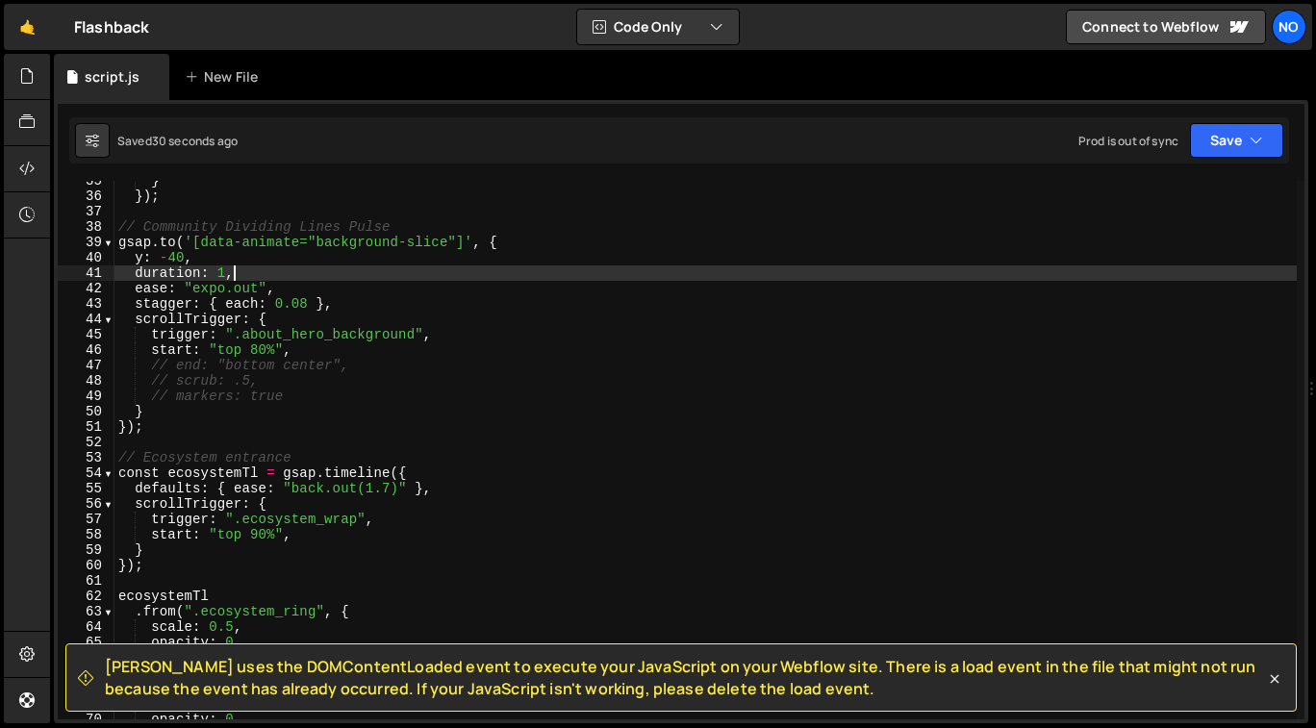
scroll to position [0, 7]
type textarea "ease: "expo.out","
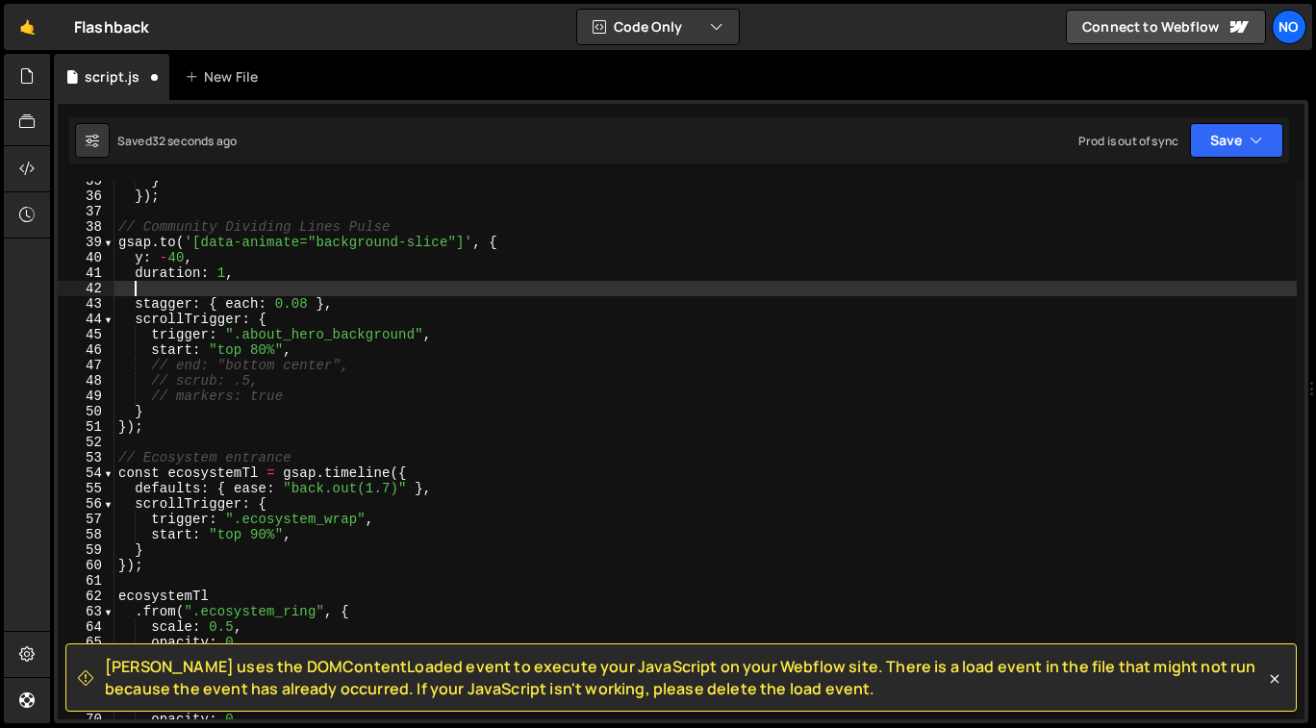
scroll to position [0, 0]
type textarea "duration: 1,"
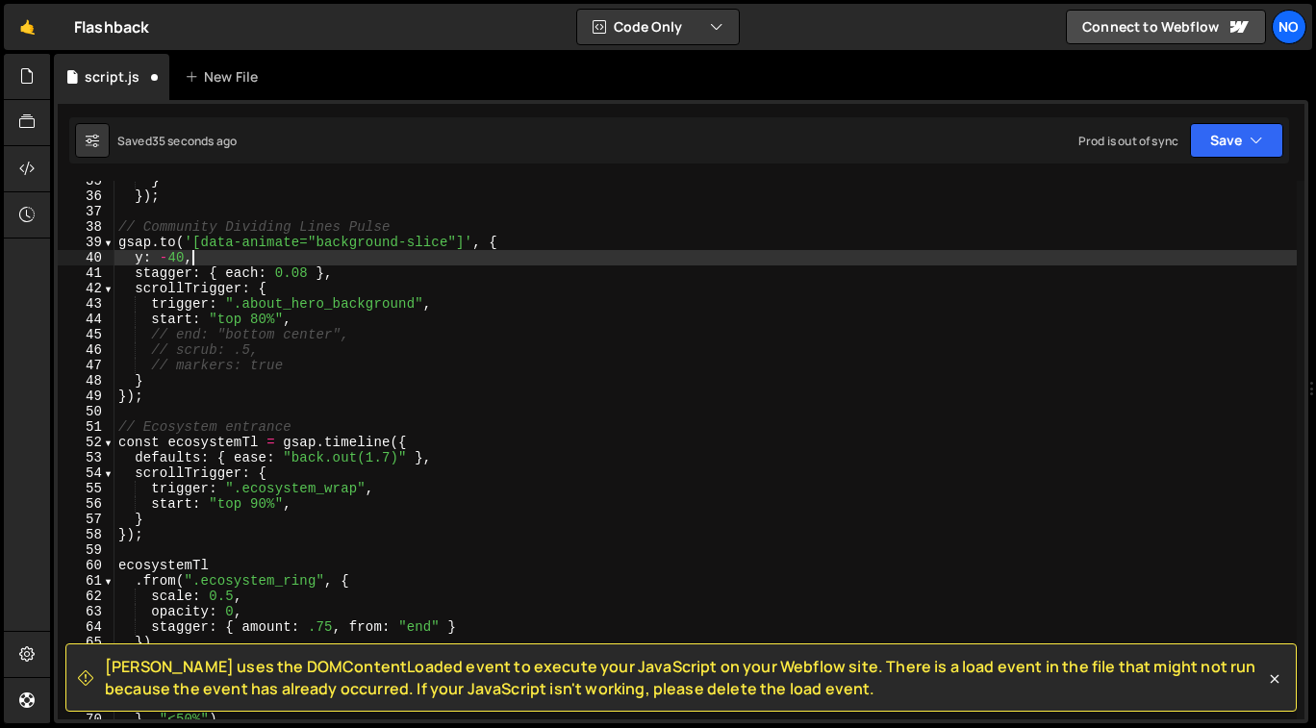
click at [259, 343] on div "} }) ; // Community Dividing Lines Pulse gsap . to ( '[data-animate="background…" at bounding box center [706, 458] width 1183 height 571
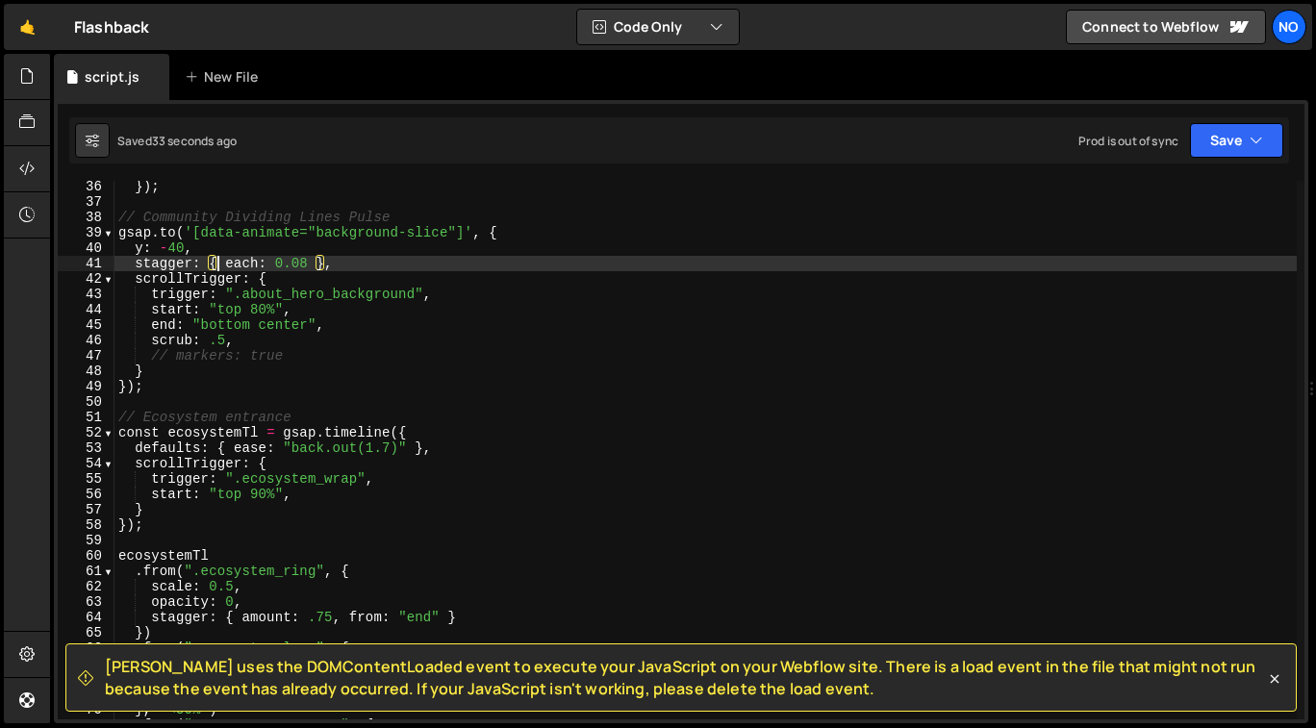
scroll to position [541, 0]
click at [243, 322] on div "}) ; // Community Dividing Lines Pulse gsap . to ( '[data-animate="background-s…" at bounding box center [706, 464] width 1183 height 571
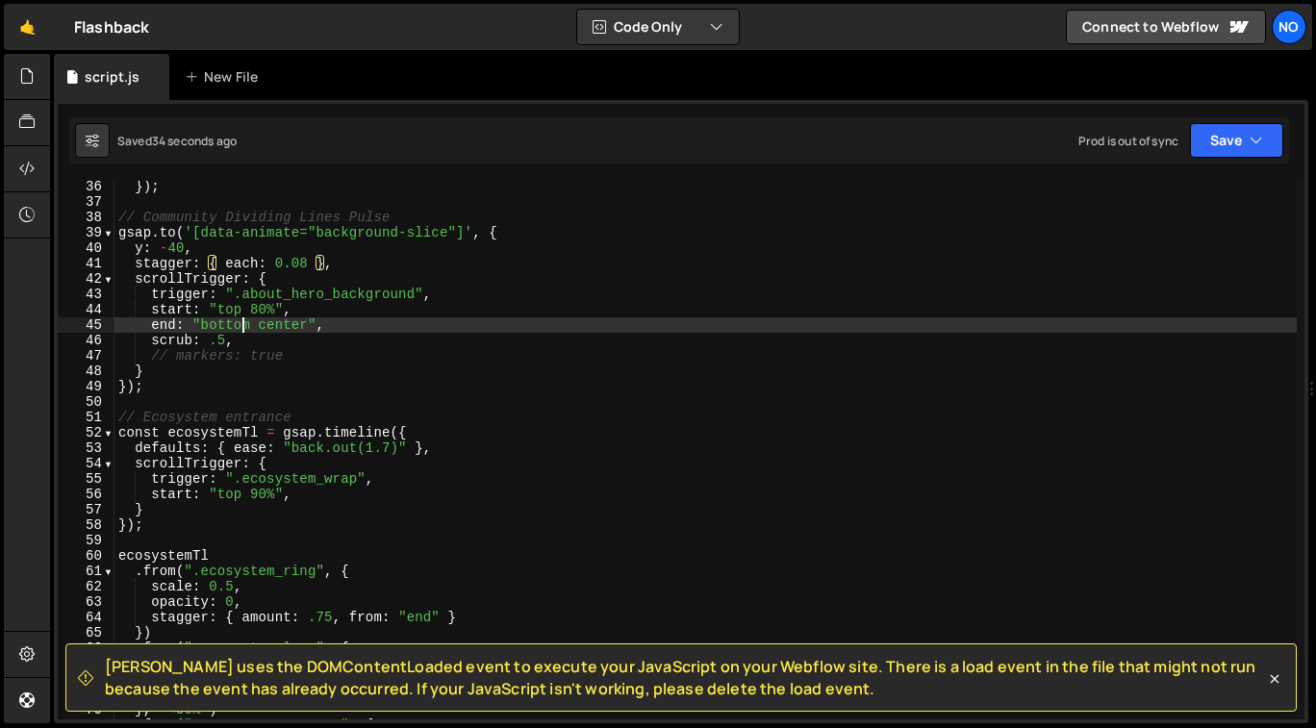
click at [243, 322] on div "}) ; // Community Dividing Lines Pulse gsap . to ( '[data-animate="background-s…" at bounding box center [706, 464] width 1183 height 571
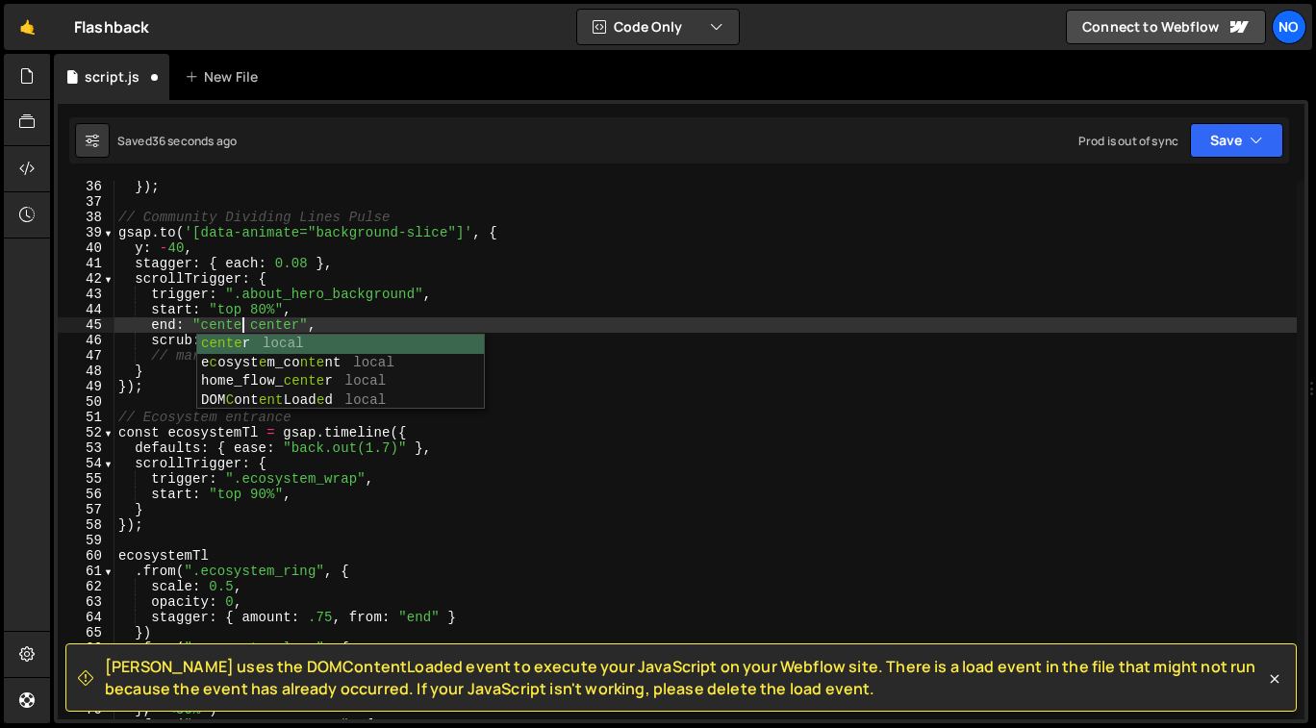
scroll to position [0, 9]
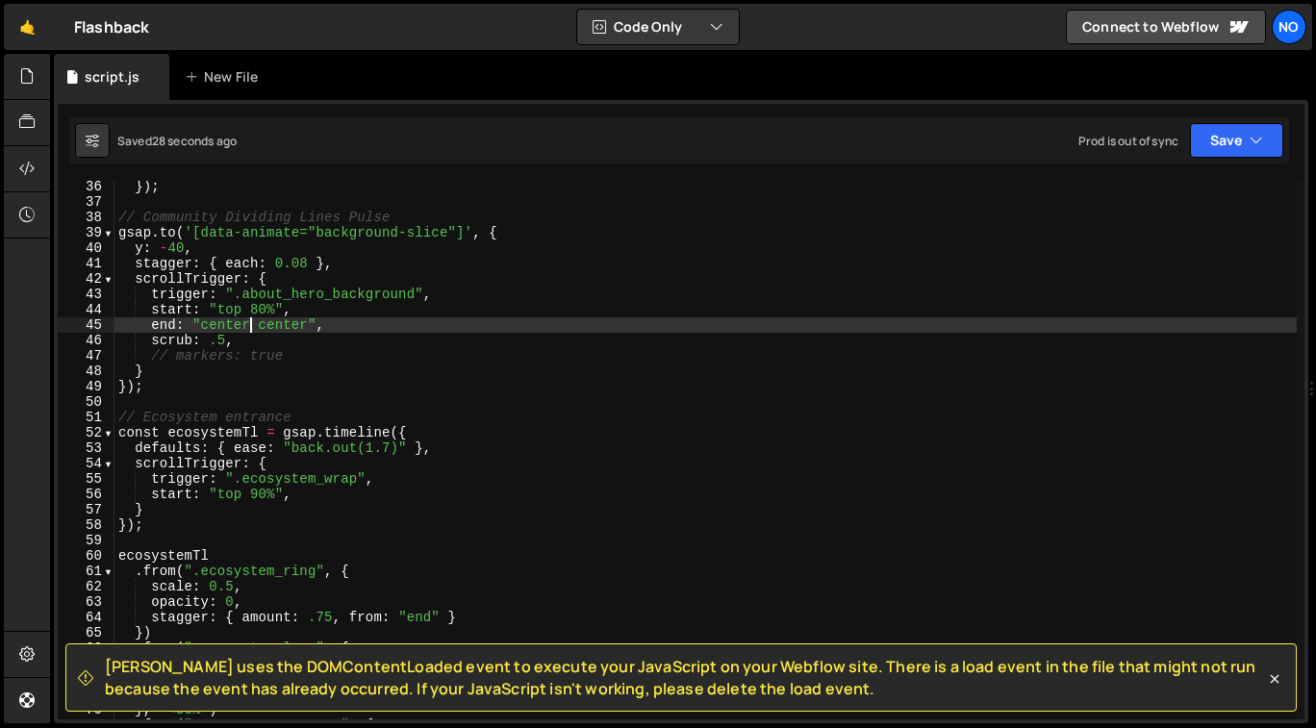
click at [230, 315] on div "}) ; // Community Dividing Lines Pulse gsap . to ( '[data-animate="background-s…" at bounding box center [706, 464] width 1183 height 571
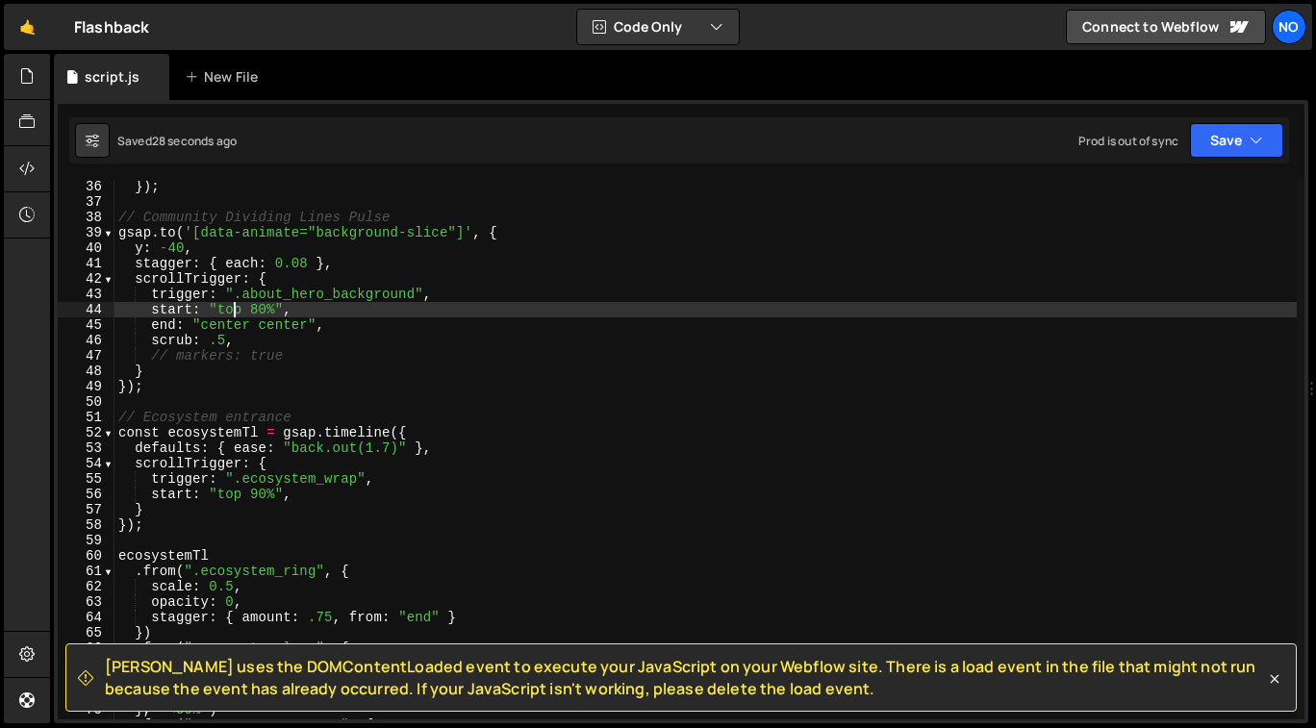
click at [230, 315] on div "}) ; // Community Dividing Lines Pulse gsap . to ( '[data-animate="background-s…" at bounding box center [706, 464] width 1183 height 571
click at [254, 310] on div "}) ; // Community Dividing Lines Pulse gsap . to ( '[data-animate="background-s…" at bounding box center [706, 464] width 1183 height 571
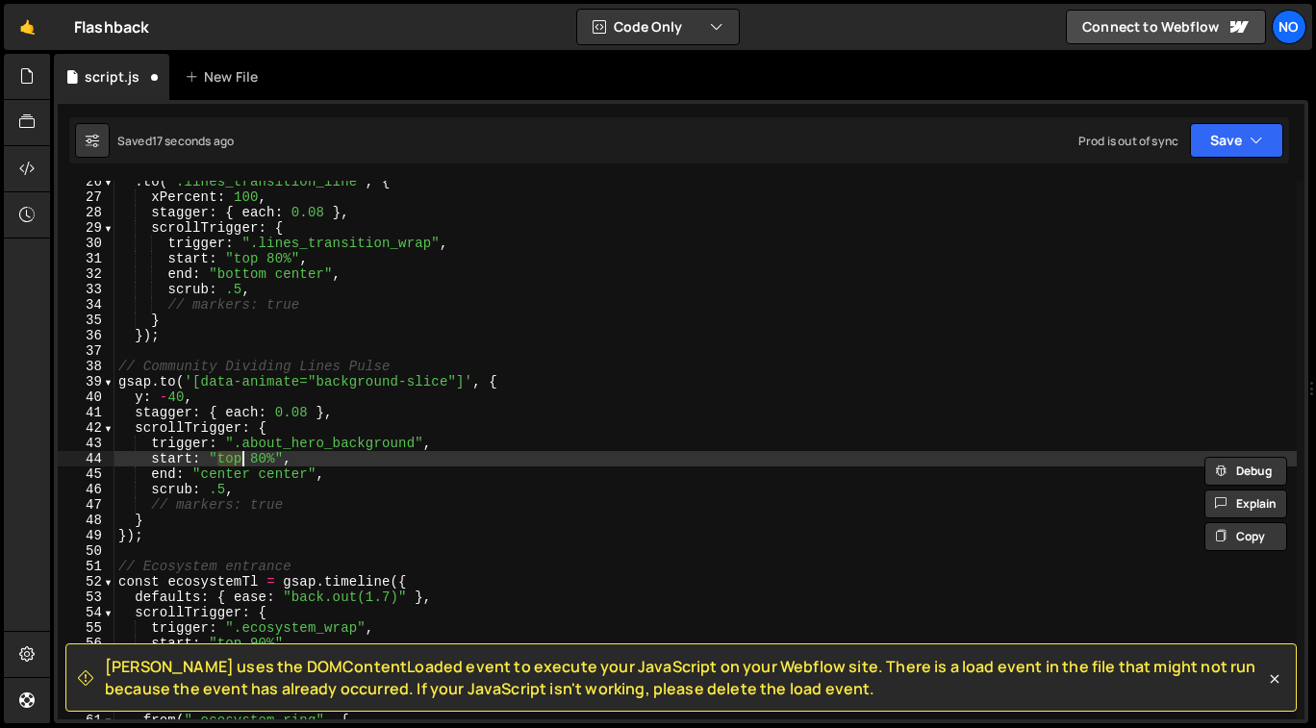
scroll to position [5819, 0]
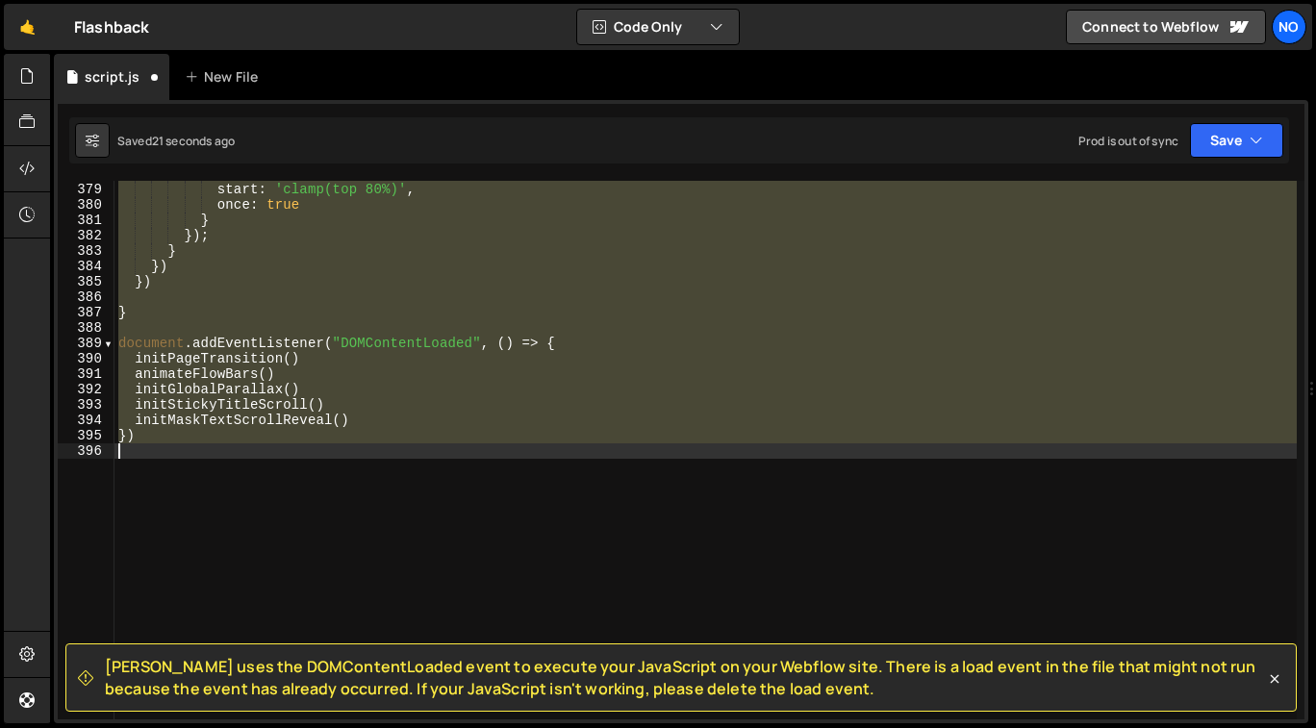
click at [304, 417] on div "trigger : heading , start : 'clamp(top 80%)' , once : true } }) ; } }) }) } doc…" at bounding box center [706, 450] width 1183 height 539
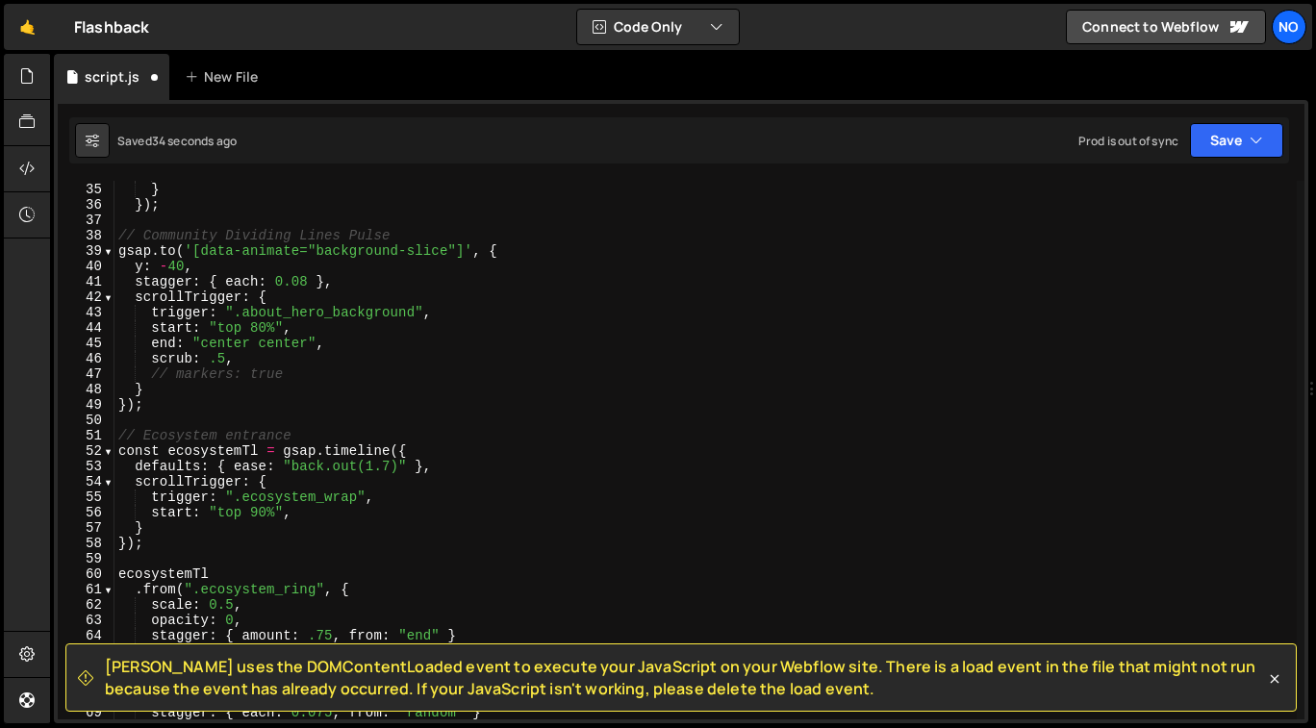
scroll to position [523, 0]
click at [355, 377] on div "// markers: true } }) ; // Community Dividing Lines Pulse gsap . to ( '[data-an…" at bounding box center [706, 451] width 1183 height 571
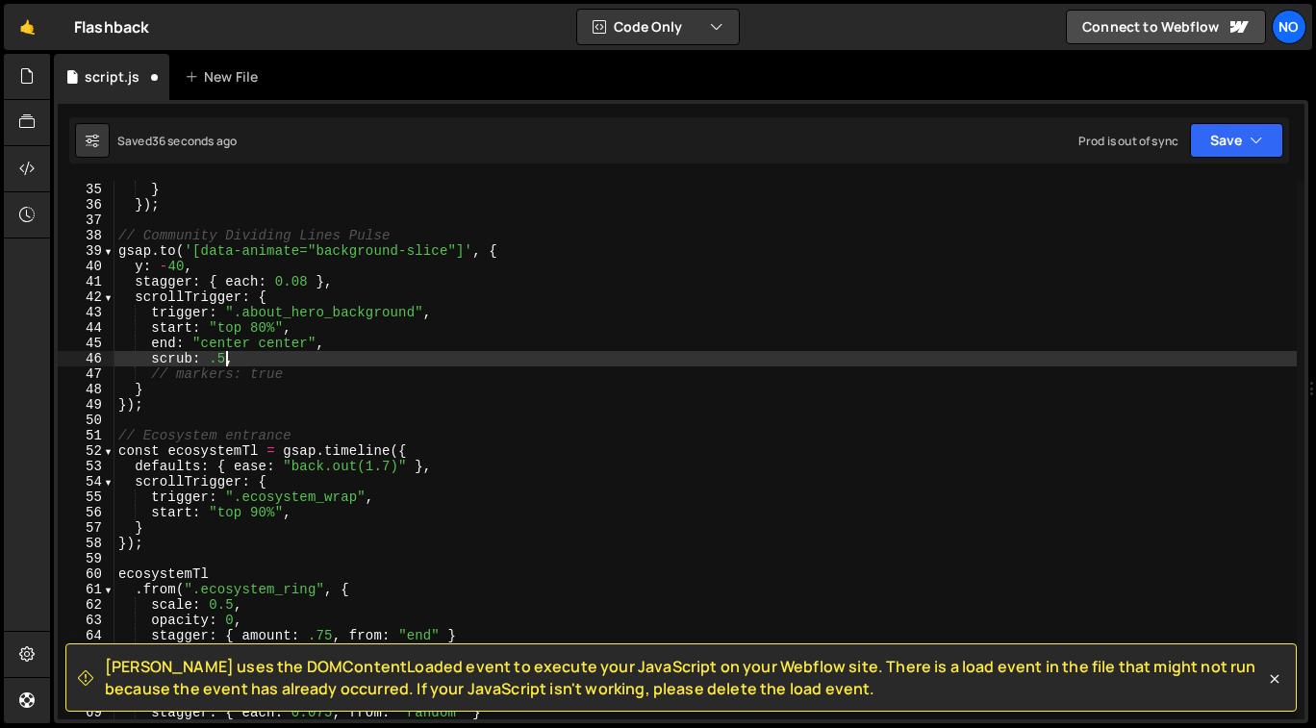
click at [222, 356] on div "// markers: true } }) ; // Community Dividing Lines Pulse gsap . to ( '[data-an…" at bounding box center [706, 451] width 1183 height 571
click at [187, 354] on div "// markers: true } }) ; // Community Dividing Lines Pulse gsap . to ( '[data-an…" at bounding box center [706, 451] width 1183 height 571
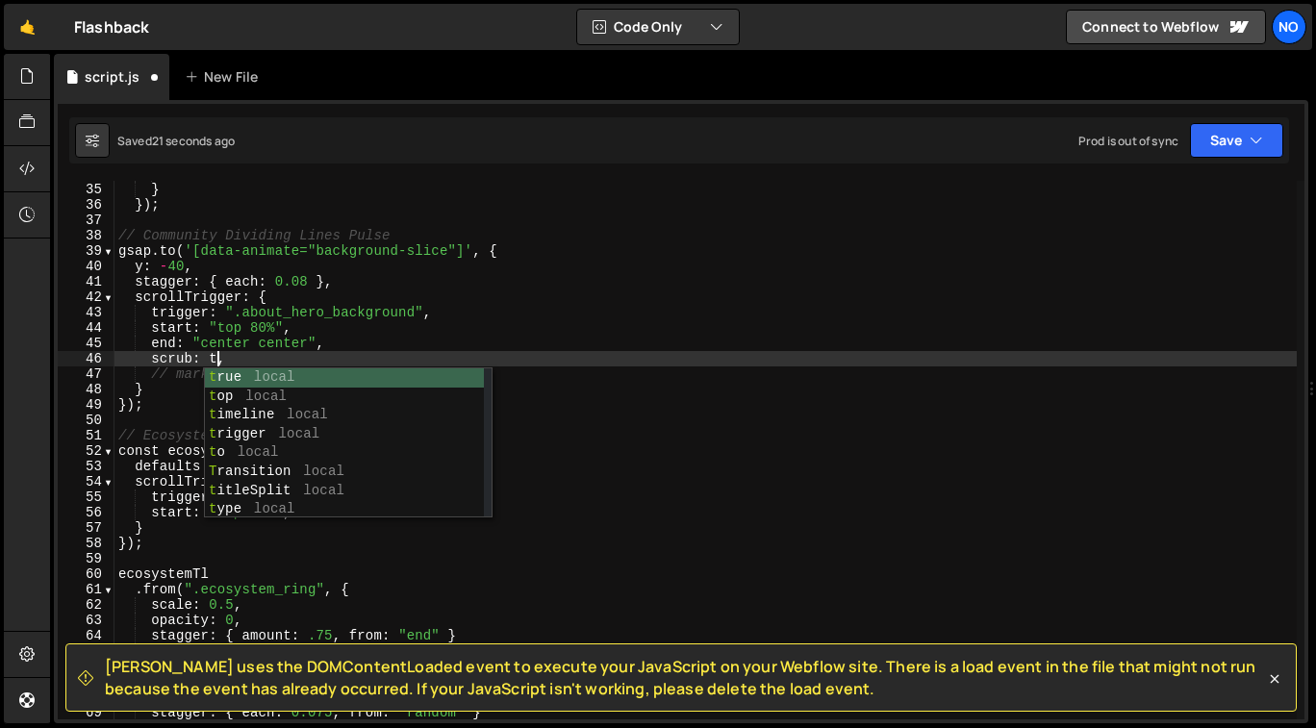
scroll to position [0, 8]
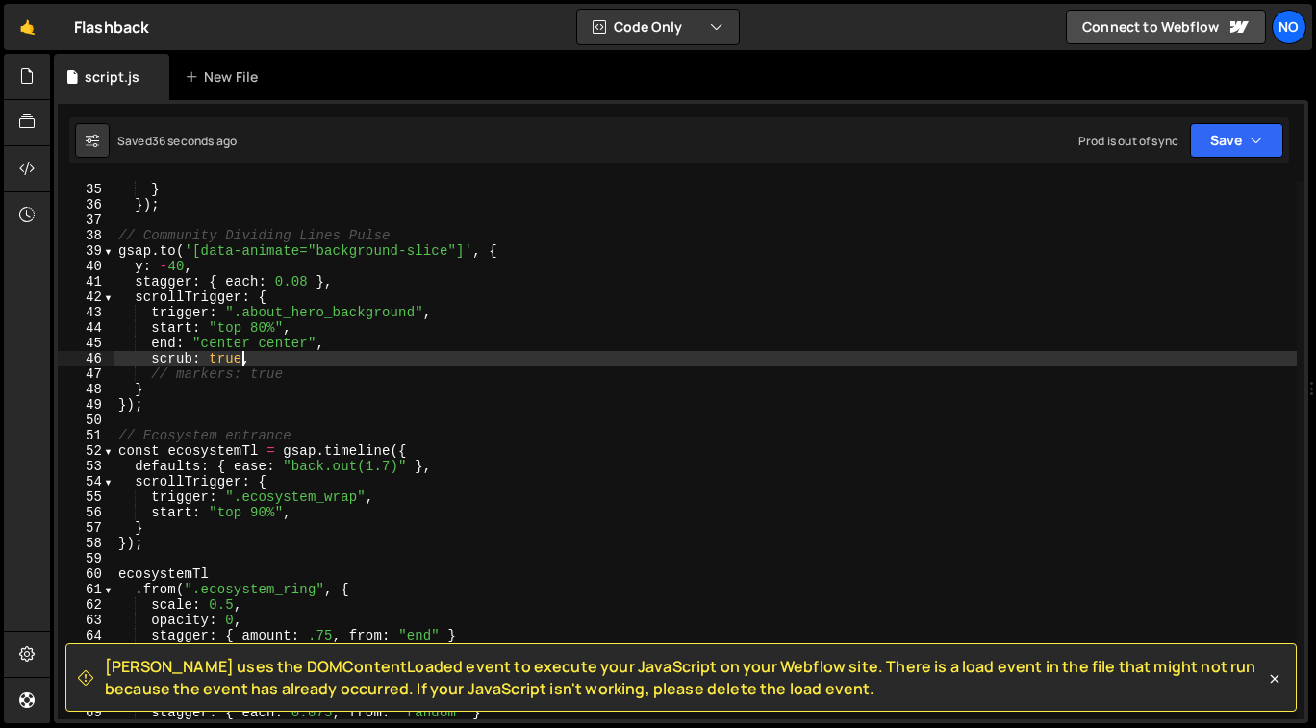
click at [260, 331] on div "// markers: true } }) ; // Community Dividing Lines Pulse gsap . to ( '[data-an…" at bounding box center [706, 451] width 1183 height 571
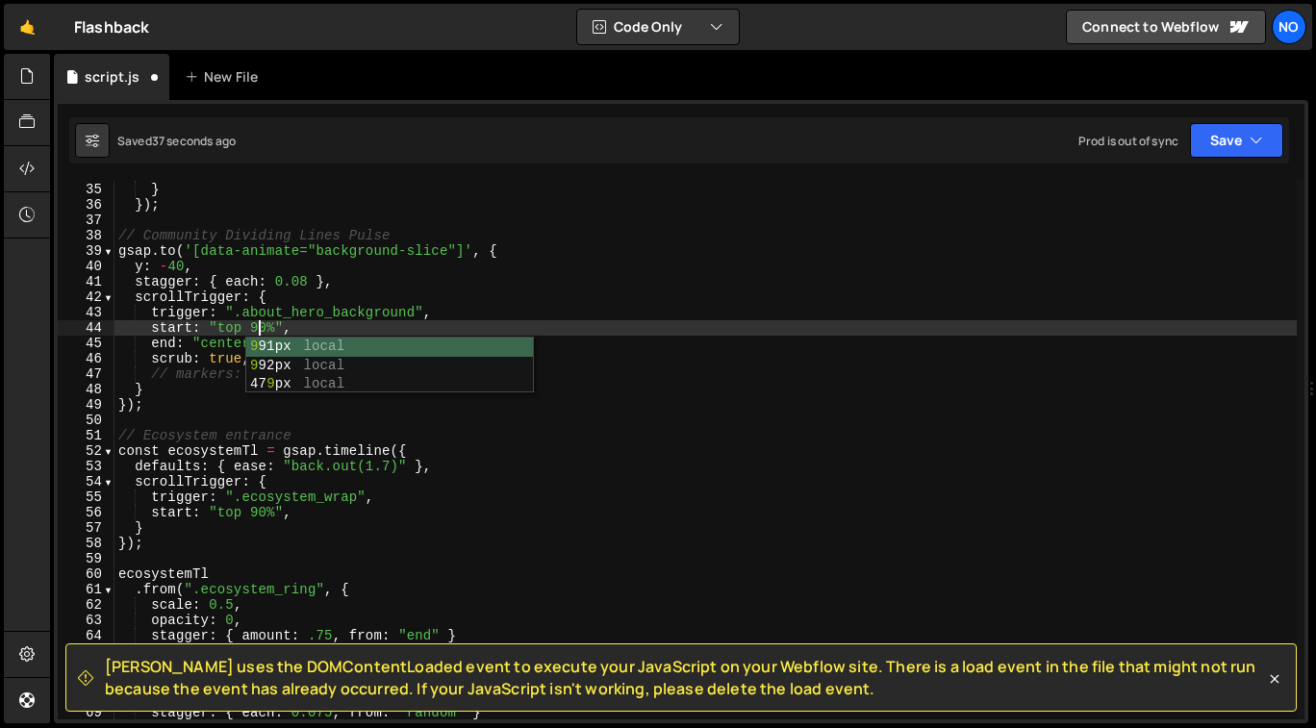
scroll to position [0, 10]
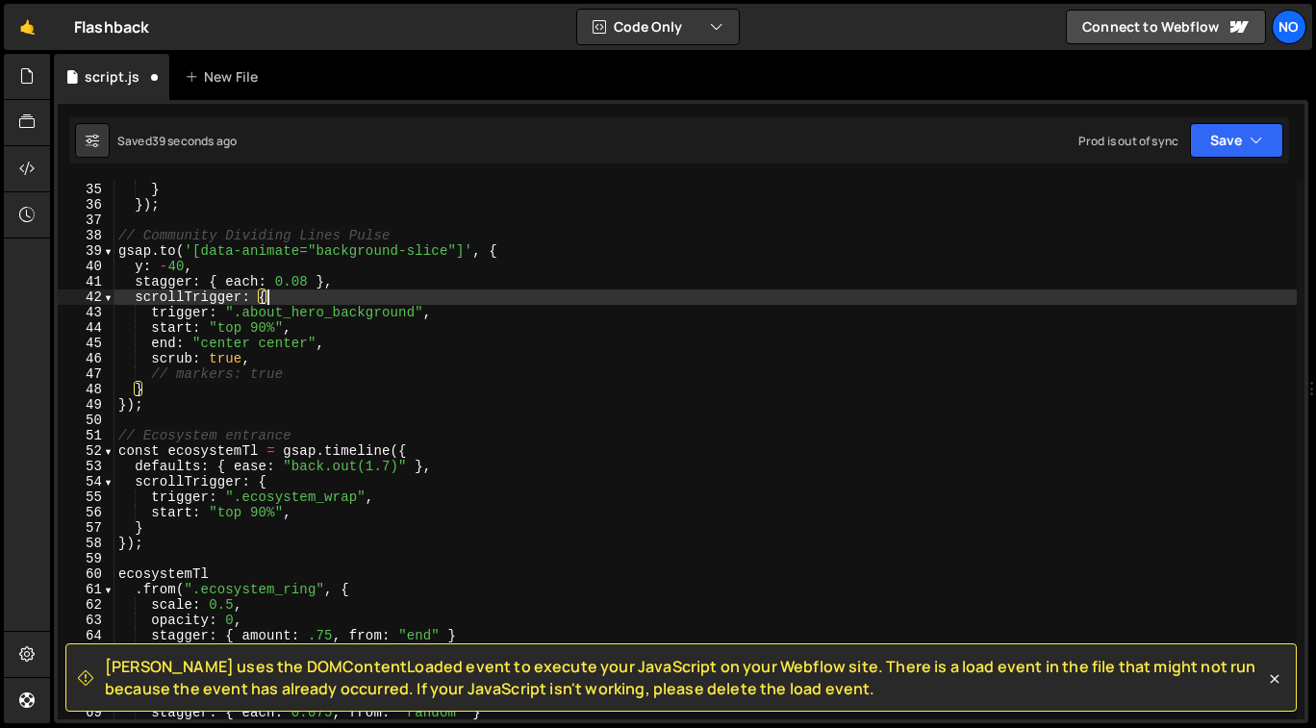
click at [286, 295] on div "// markers: true } }) ; // Community Dividing Lines Pulse gsap . to ( '[data-an…" at bounding box center [706, 451] width 1183 height 571
click at [311, 279] on div "// markers: true } }) ; // Community Dividing Lines Pulse gsap . to ( '[data-an…" at bounding box center [706, 451] width 1183 height 571
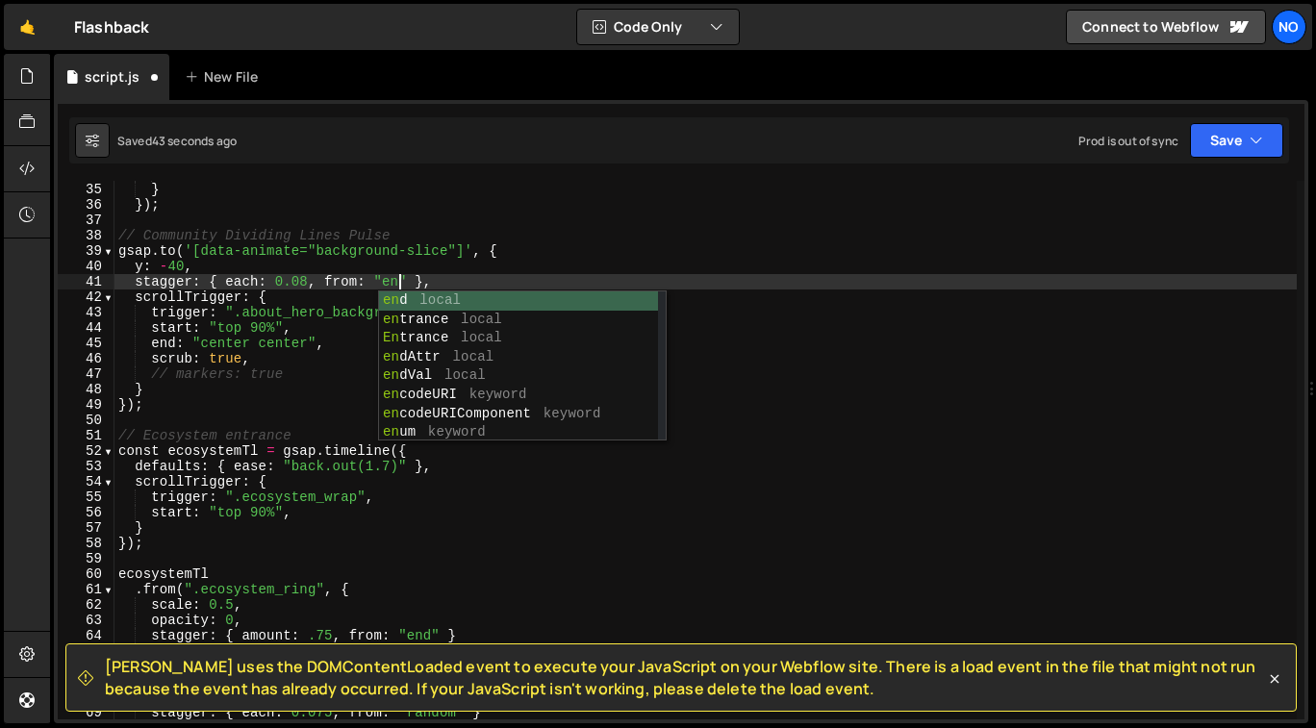
scroll to position [0, 19]
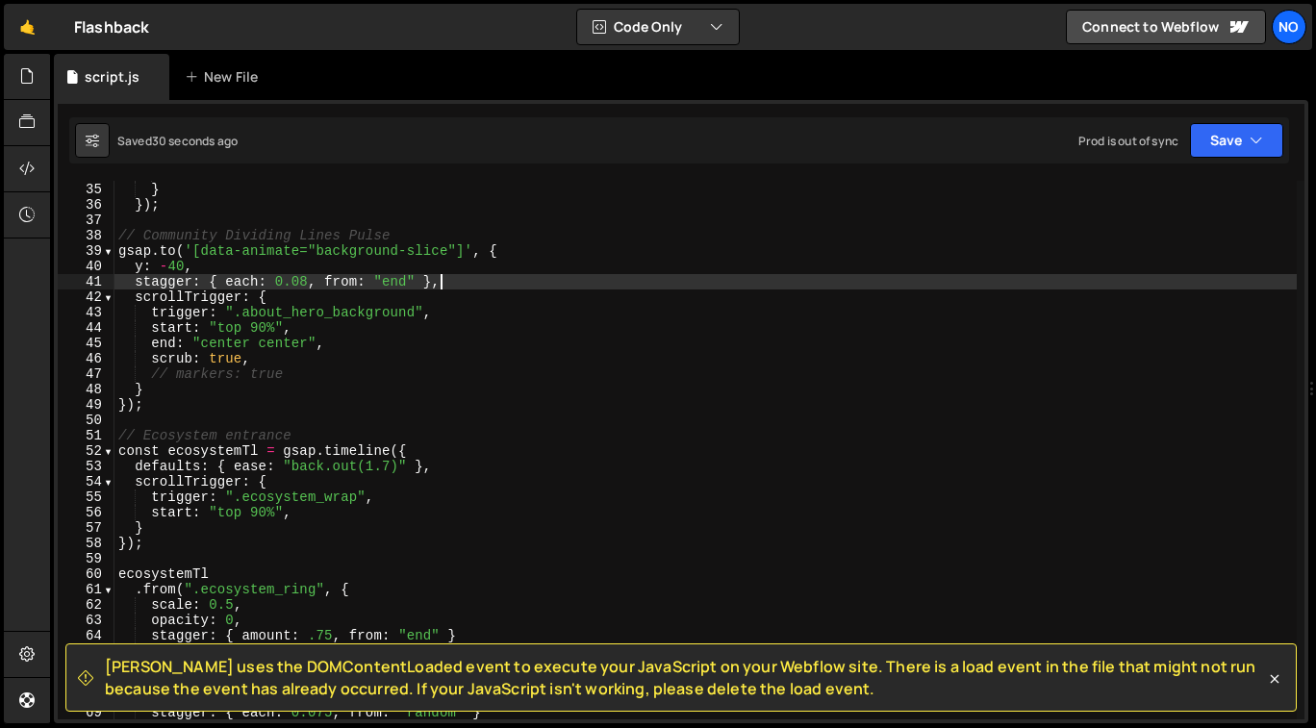
click at [451, 281] on div "// markers: true } }) ; // Community Dividing Lines Pulse gsap . to ( '[data-an…" at bounding box center [706, 451] width 1183 height 571
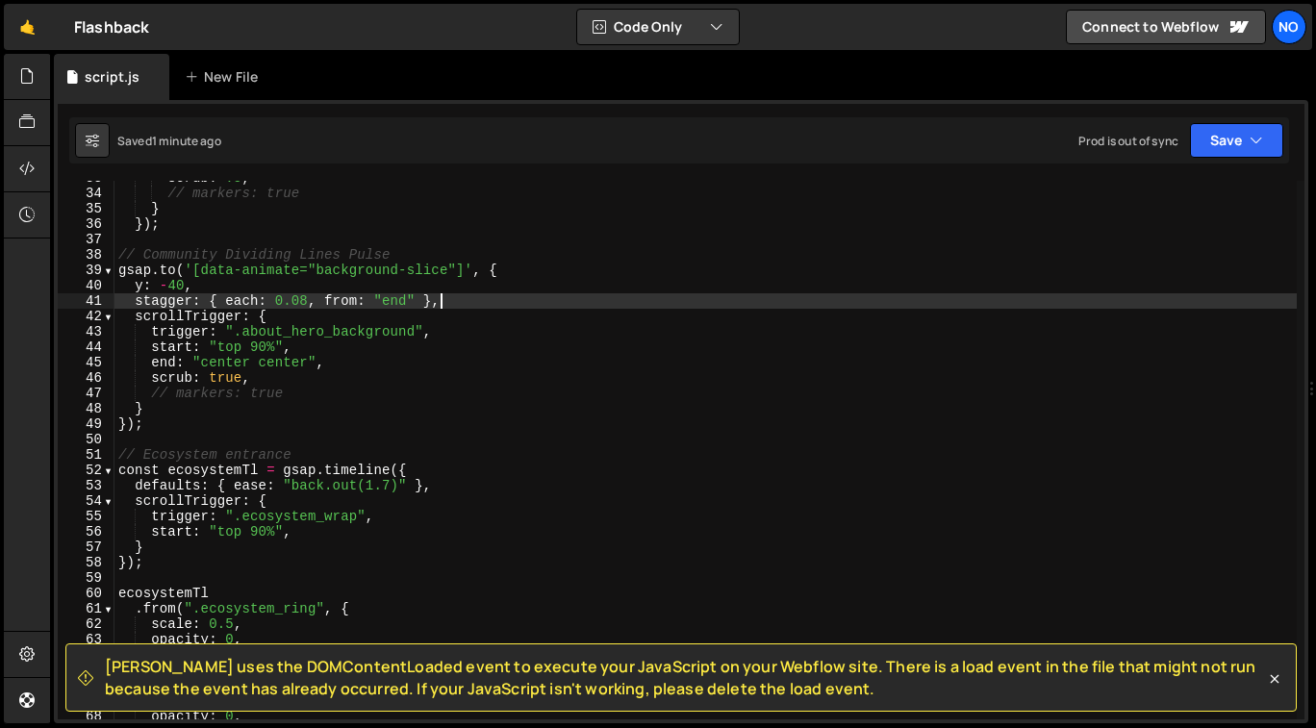
scroll to position [497, 0]
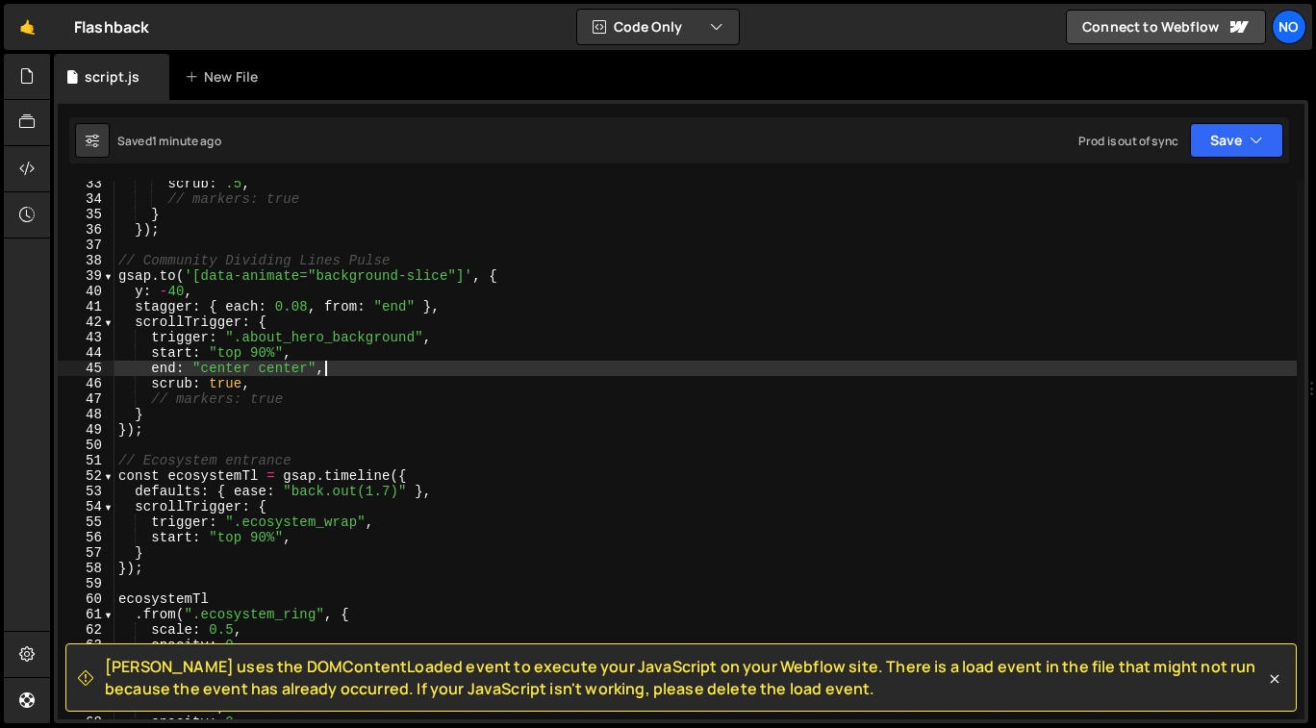
click at [341, 370] on div "scrub : .5 , // markers: true } }) ; // Community Dividing Lines Pulse gsap . t…" at bounding box center [706, 461] width 1183 height 571
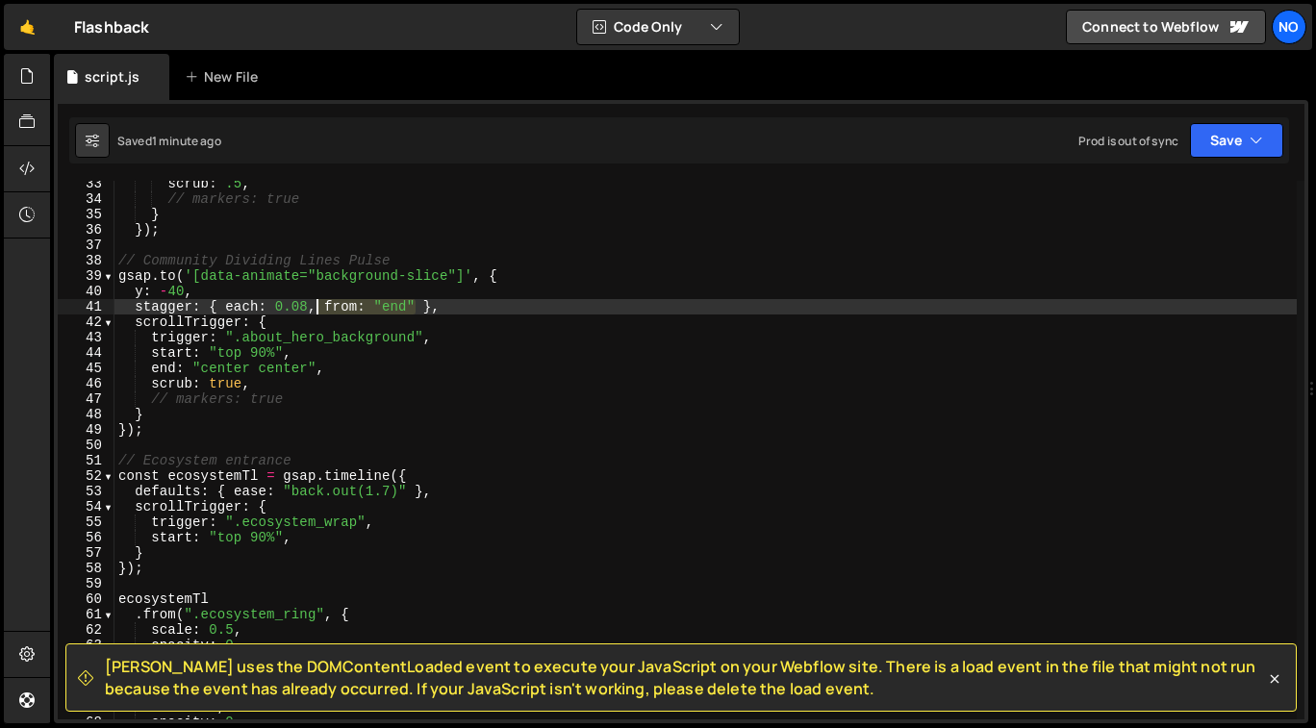
drag, startPoint x: 415, startPoint y: 308, endPoint x: 313, endPoint y: 309, distance: 102.0
click at [313, 309] on div "scrub : .5 , // markers: true } }) ; // Community Dividing Lines Pulse gsap . t…" at bounding box center [706, 461] width 1183 height 571
type textarea "stagger: { each: 0.08 },"
